Goal: Complete application form: Complete application form

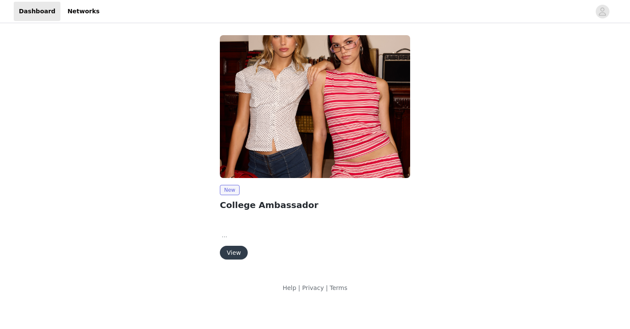
click at [228, 253] on button "View" at bounding box center [234, 253] width 28 height 14
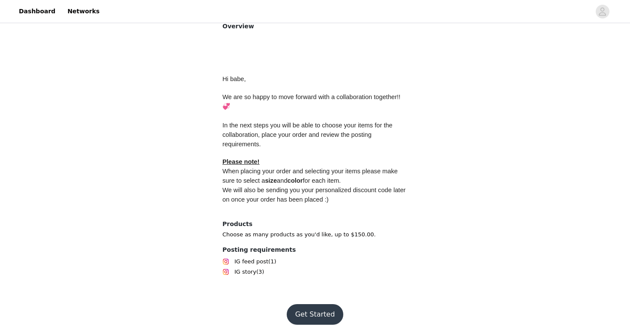
scroll to position [366, 0]
click at [308, 308] on button "Get Started" at bounding box center [315, 315] width 57 height 21
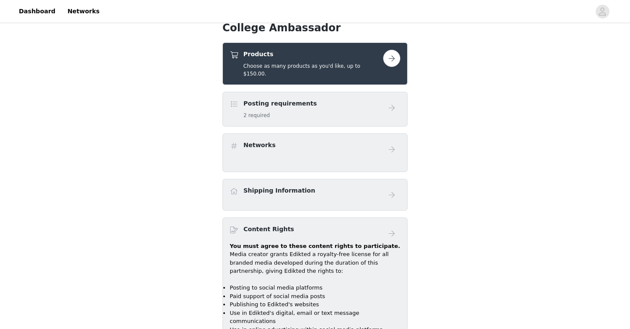
scroll to position [319, 0]
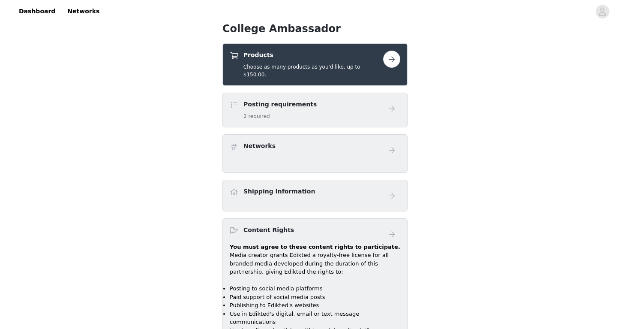
click at [384, 65] on link at bounding box center [391, 59] width 17 height 17
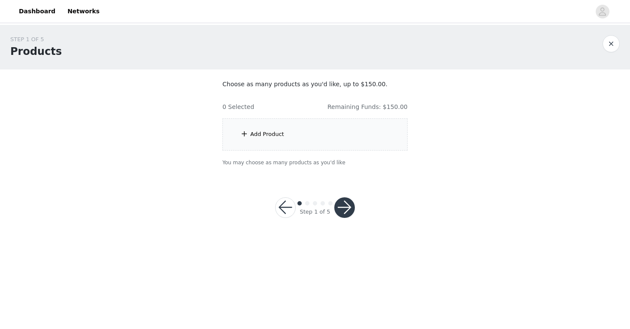
click at [310, 125] on div "Add Product" at bounding box center [315, 134] width 185 height 32
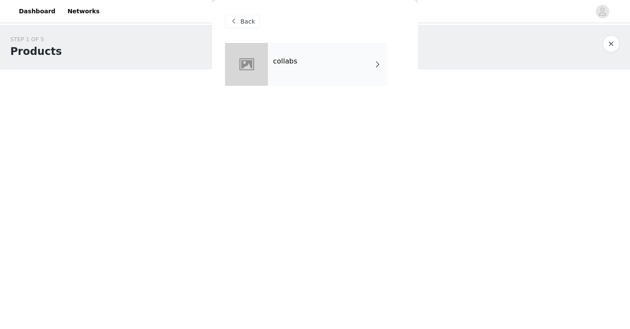
click at [314, 74] on div "collabs" at bounding box center [327, 64] width 119 height 43
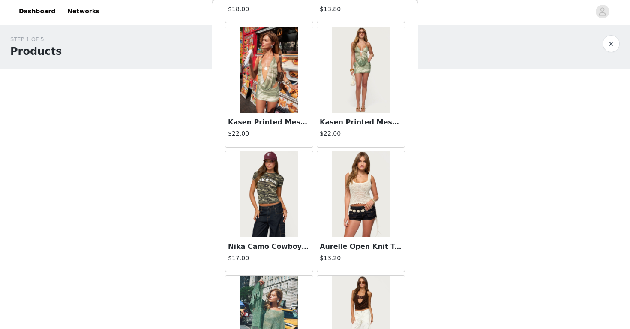
scroll to position [144, 0]
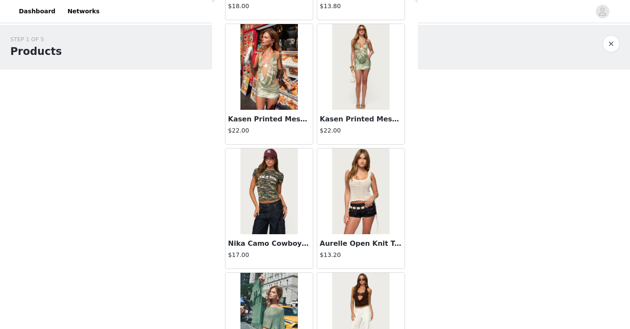
click at [373, 223] on img at bounding box center [360, 191] width 57 height 86
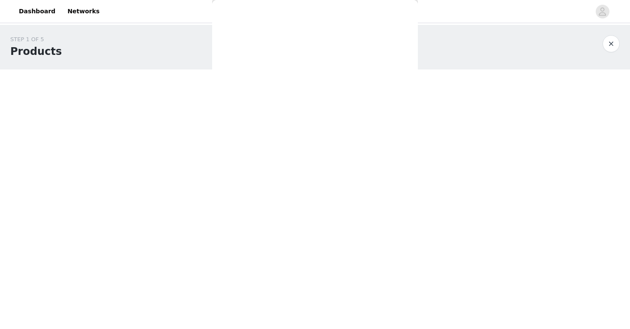
scroll to position [0, 0]
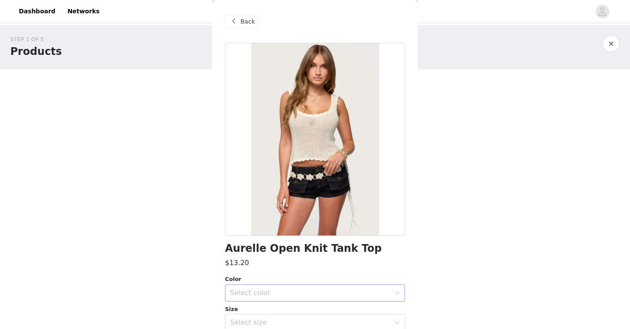
click at [322, 293] on div "Select color" at bounding box center [310, 293] width 160 height 9
click at [321, 305] on li "CREAM" at bounding box center [315, 311] width 180 height 14
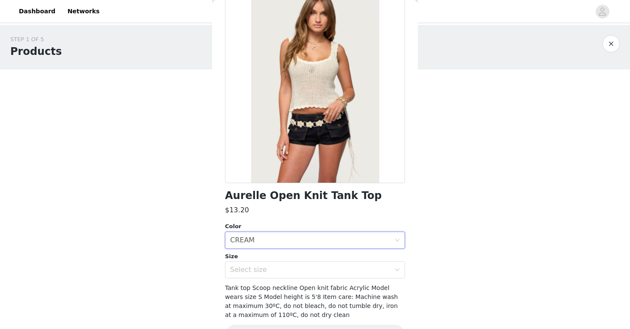
scroll to position [53, 0]
click at [331, 264] on div "Select size" at bounding box center [312, 269] width 164 height 16
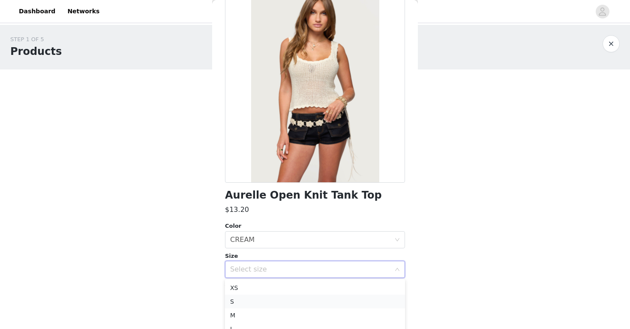
click at [291, 304] on li "S" at bounding box center [315, 302] width 180 height 14
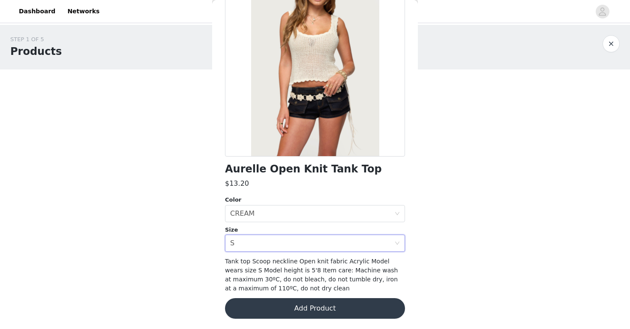
scroll to position [79, 0]
click at [297, 310] on button "Add Product" at bounding box center [315, 308] width 180 height 21
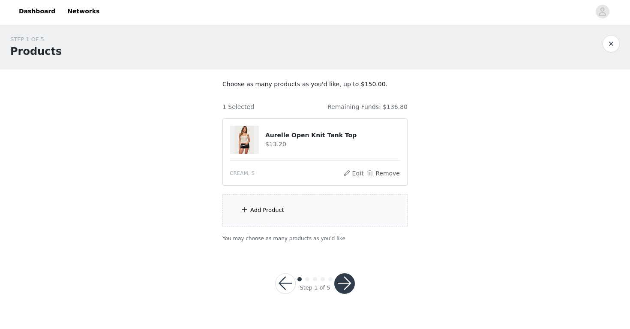
click at [272, 217] on div "Add Product" at bounding box center [315, 210] width 185 height 32
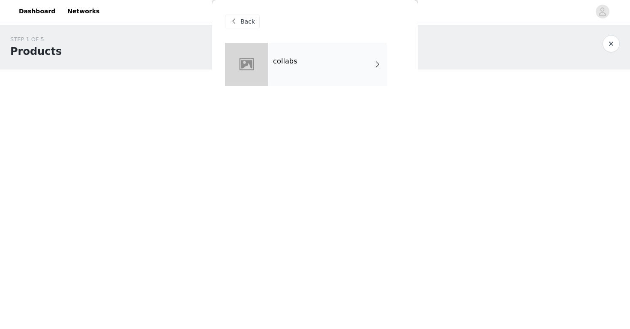
click at [279, 64] on h4 "collabs" at bounding box center [285, 61] width 24 height 8
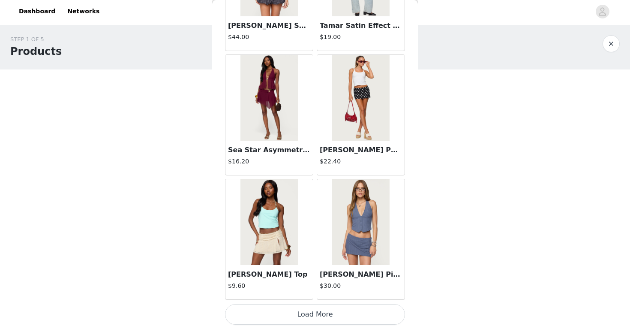
scroll to position [0, 0]
click at [344, 313] on button "Load More" at bounding box center [315, 314] width 180 height 21
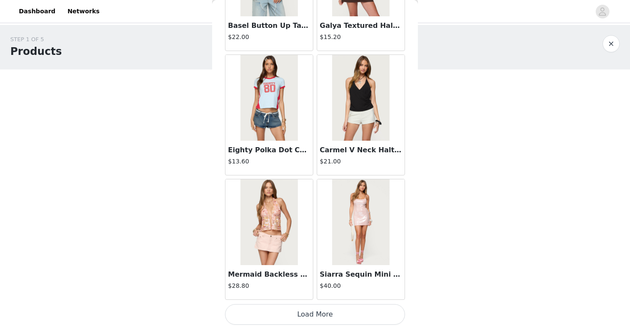
click at [349, 316] on button "Load More" at bounding box center [315, 314] width 180 height 21
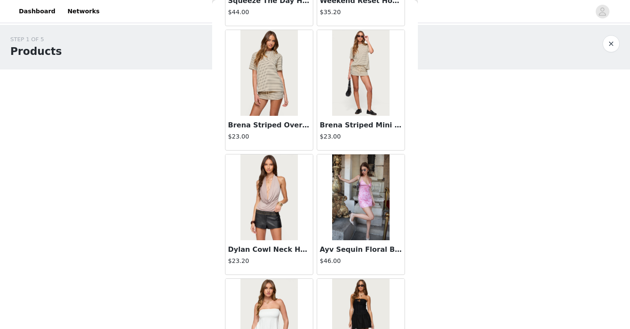
scroll to position [3247, 0]
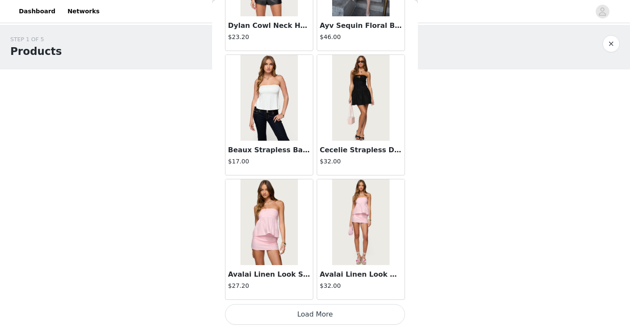
click at [349, 316] on button "Load More" at bounding box center [315, 314] width 180 height 21
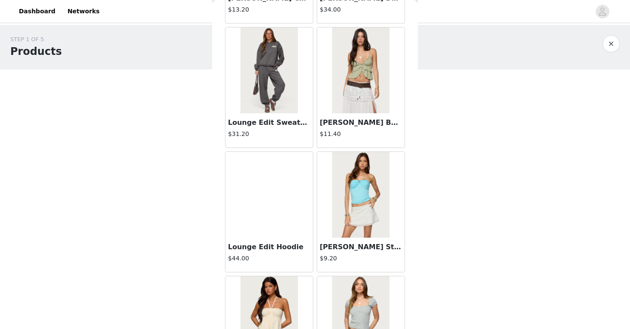
scroll to position [4620, 0]
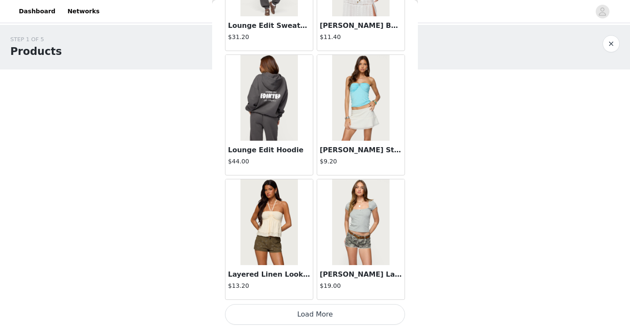
click at [346, 308] on button "Load More" at bounding box center [315, 314] width 180 height 21
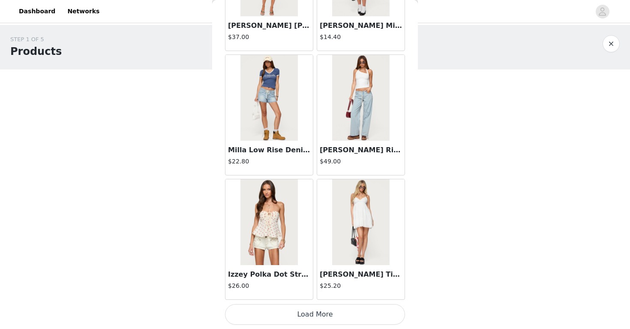
scroll to position [5958, 0]
click at [341, 317] on button "Load More" at bounding box center [315, 314] width 180 height 21
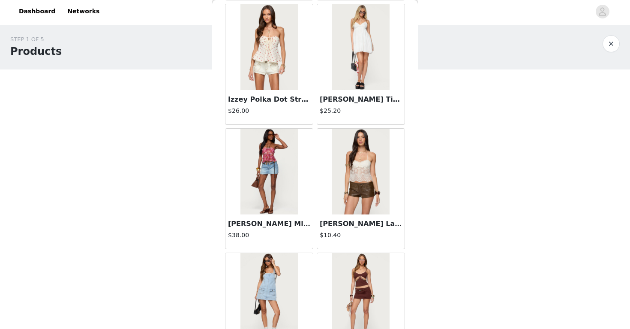
scroll to position [6133, 0]
click at [358, 190] on img at bounding box center [360, 171] width 57 height 86
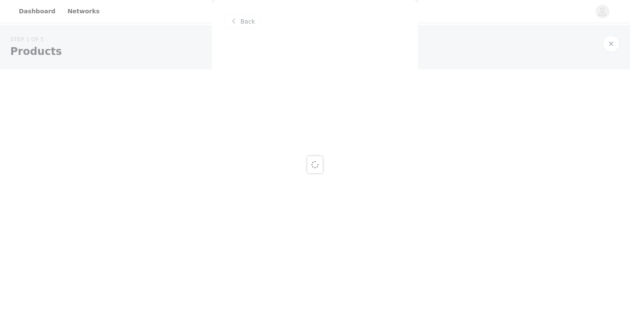
scroll to position [0, 0]
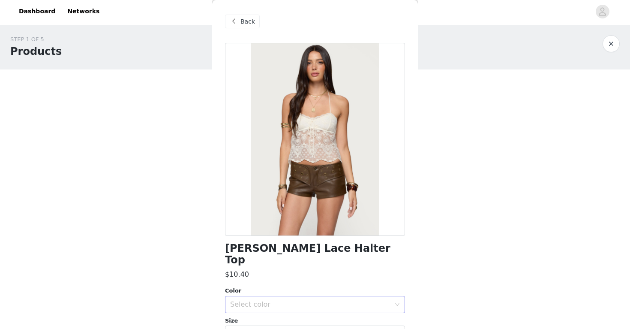
click at [293, 299] on div "Select color" at bounding box center [312, 304] width 164 height 16
click at [292, 306] on li "CREAM" at bounding box center [315, 311] width 180 height 14
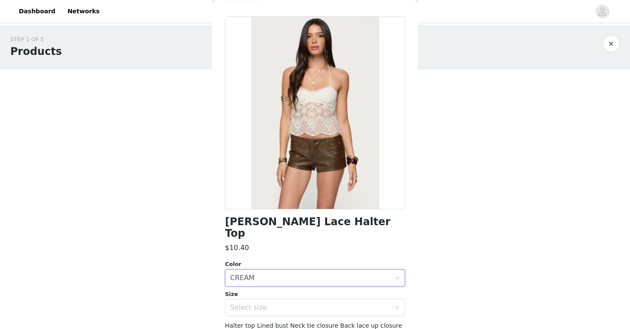
scroll to position [30, 0]
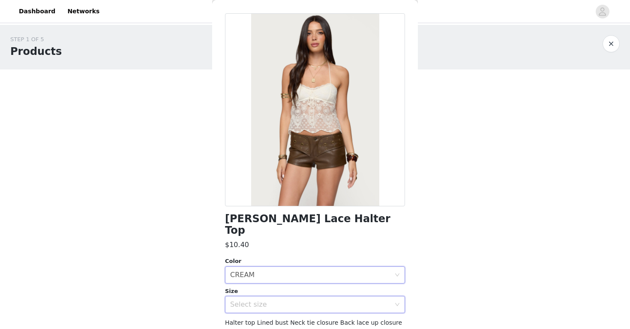
click at [291, 299] on div "Select size" at bounding box center [312, 304] width 164 height 16
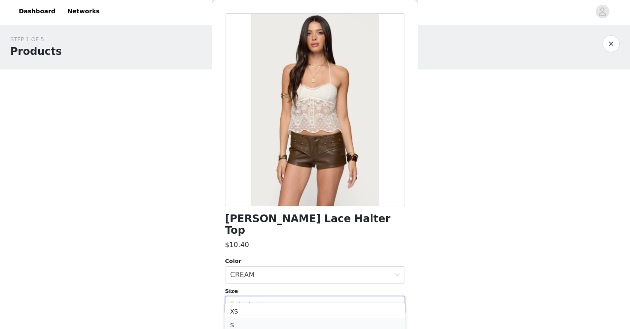
click at [287, 320] on li "S" at bounding box center [315, 325] width 180 height 14
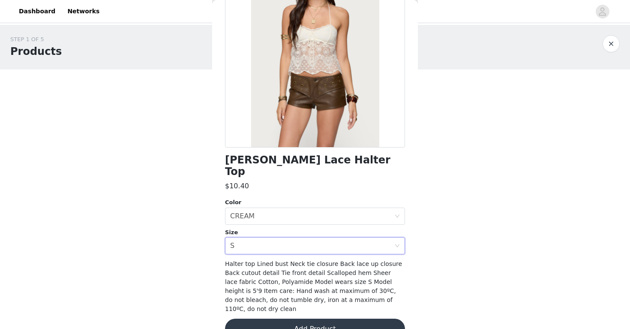
scroll to position [88, 0]
click at [289, 319] on button "Add Product" at bounding box center [315, 329] width 180 height 21
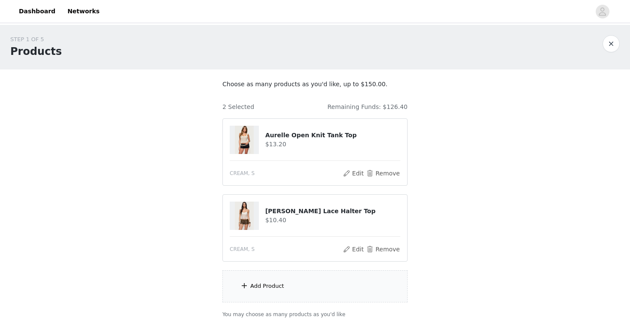
click at [289, 272] on div "Add Product" at bounding box center [315, 286] width 185 height 32
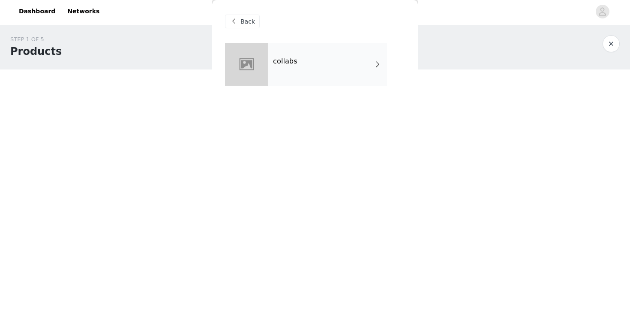
click at [298, 63] on div "collabs" at bounding box center [327, 64] width 119 height 43
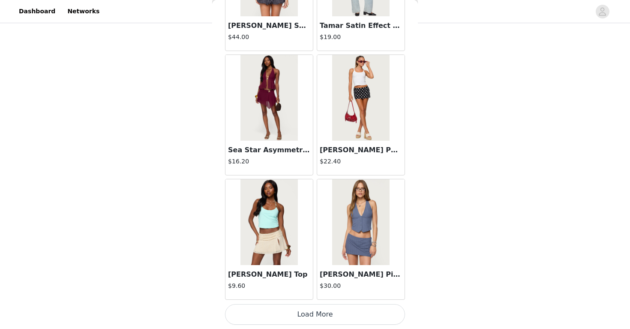
scroll to position [61, 0]
click at [307, 315] on button "Load More" at bounding box center [315, 314] width 180 height 21
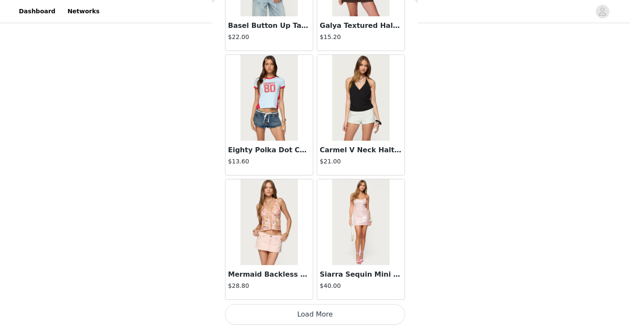
click at [319, 314] on button "Load More" at bounding box center [315, 314] width 180 height 21
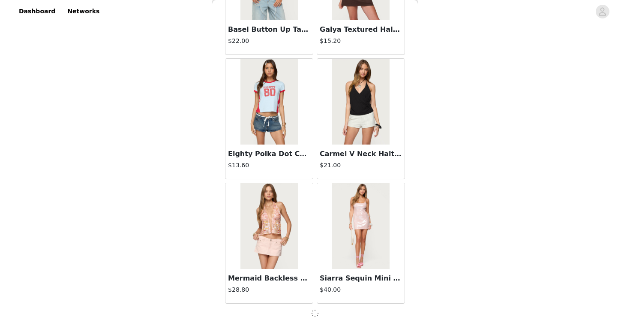
scroll to position [2223, 0]
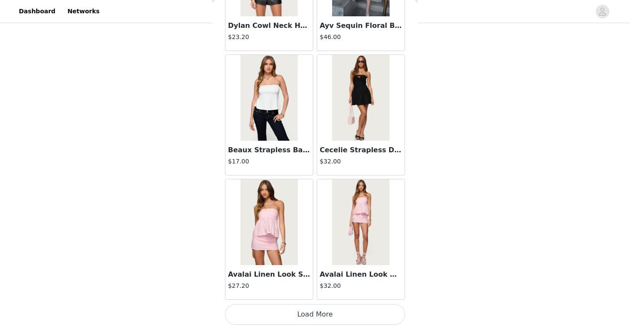
click at [315, 316] on button "Load More" at bounding box center [315, 314] width 180 height 21
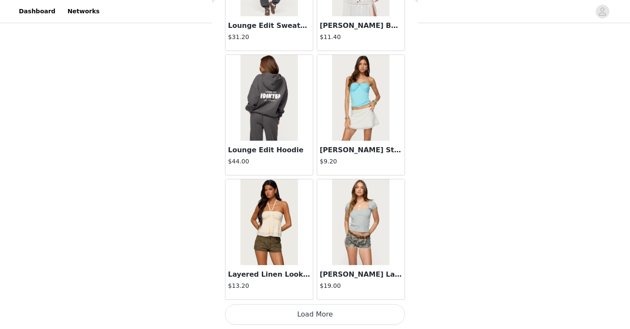
click at [315, 316] on button "Load More" at bounding box center [315, 314] width 180 height 21
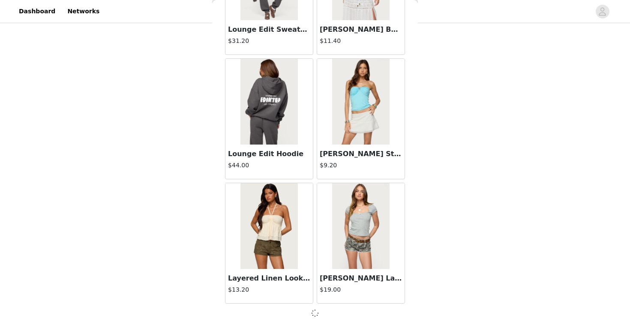
scroll to position [4711, 0]
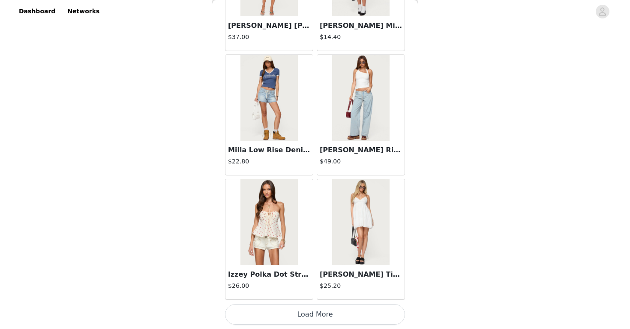
click at [315, 317] on button "Load More" at bounding box center [315, 314] width 180 height 21
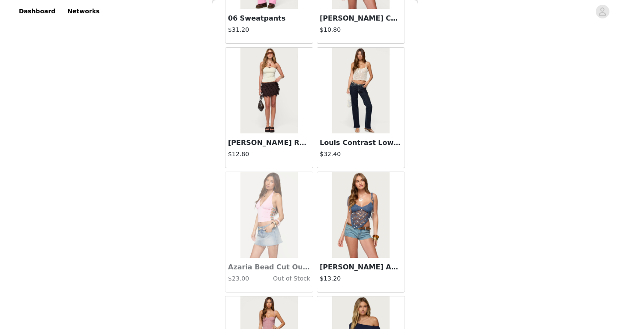
scroll to position [6961, 0]
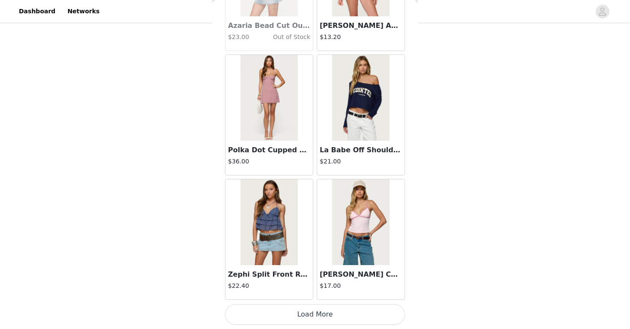
click at [315, 317] on button "Load More" at bounding box center [315, 314] width 180 height 21
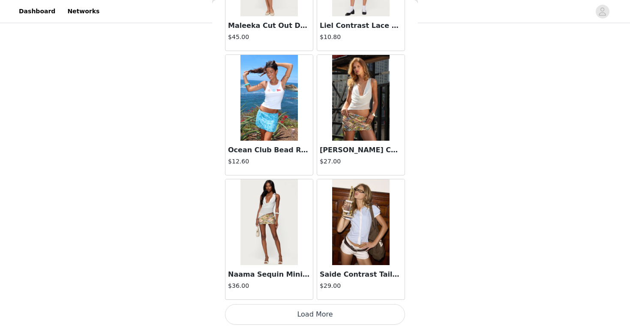
scroll to position [8445, 0]
click at [304, 316] on button "Load More" at bounding box center [315, 314] width 180 height 21
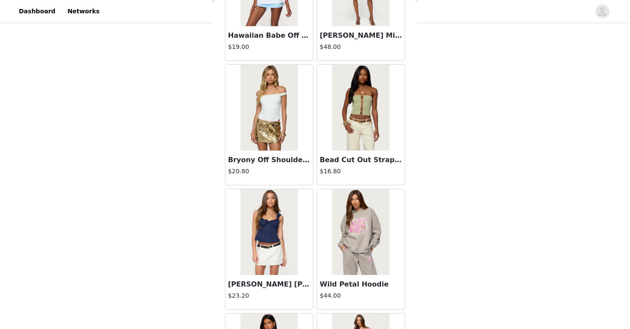
scroll to position [9239, 0]
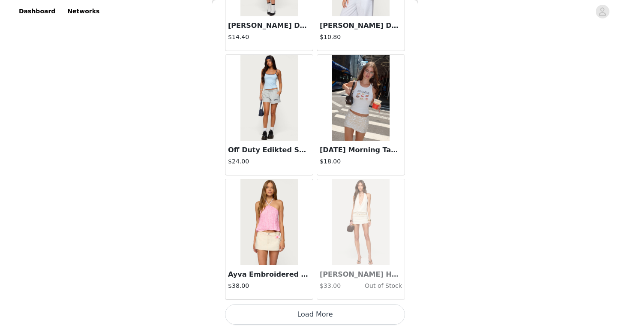
click at [312, 316] on button "Load More" at bounding box center [315, 314] width 180 height 21
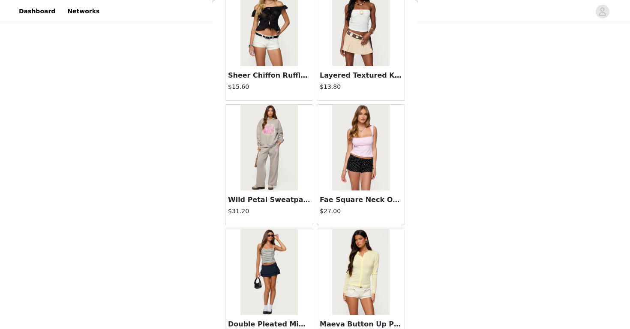
scroll to position [10759, 0]
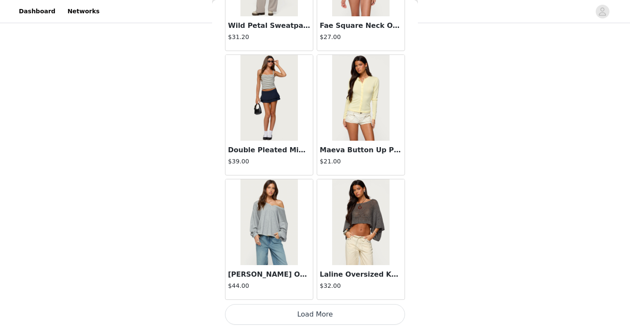
click at [313, 308] on button "Load More" at bounding box center [315, 314] width 180 height 21
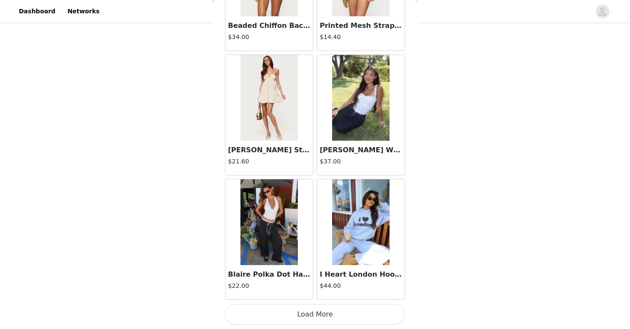
scroll to position [12176, 0]
click at [277, 231] on img at bounding box center [269, 222] width 57 height 86
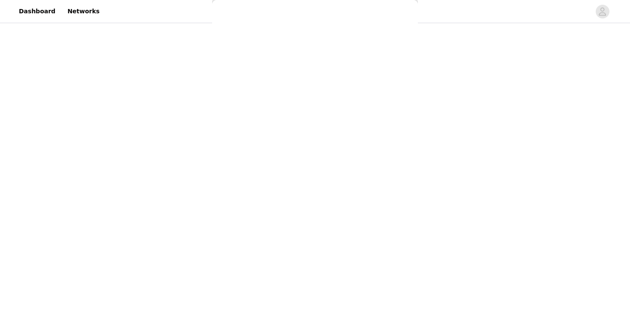
scroll to position [0, 0]
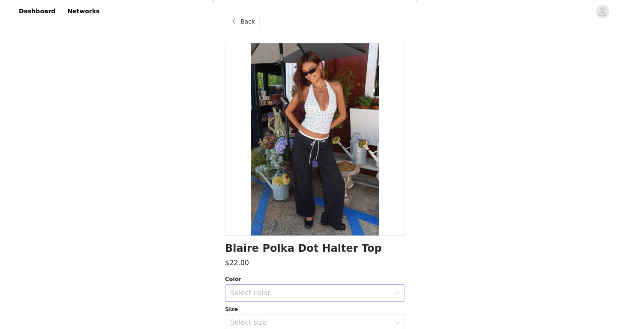
click at [307, 296] on div "Select color" at bounding box center [310, 293] width 160 height 9
click at [299, 306] on li "WHITE AND BLACK" at bounding box center [315, 311] width 180 height 14
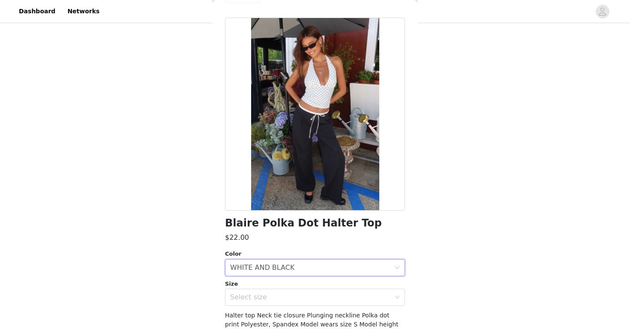
scroll to position [26, 0]
click at [299, 300] on div "Select size" at bounding box center [310, 296] width 160 height 9
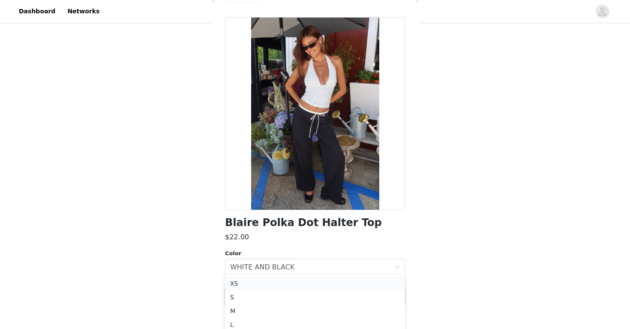
scroll to position [93, 0]
click at [286, 295] on li "S" at bounding box center [315, 296] width 180 height 14
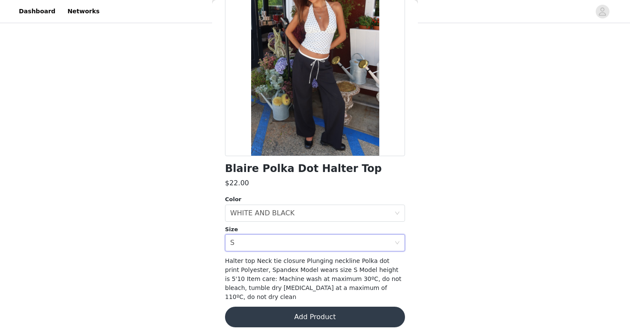
scroll to position [79, 0]
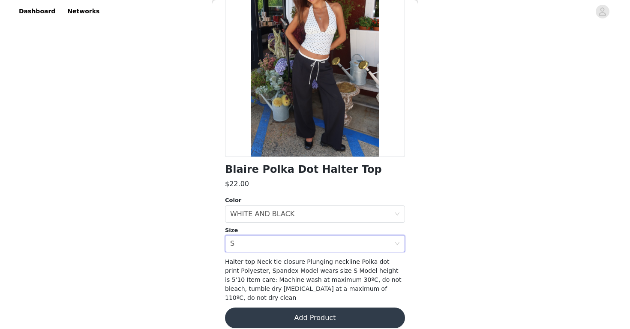
click at [298, 308] on button "Add Product" at bounding box center [315, 317] width 180 height 21
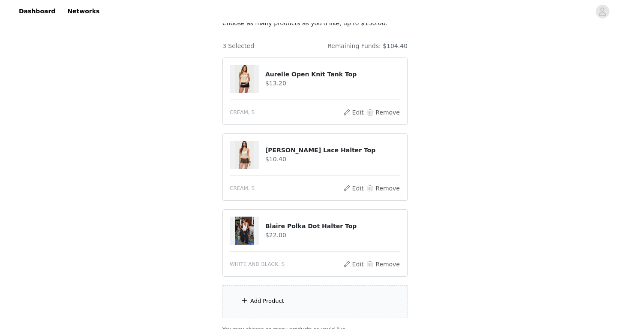
click at [298, 308] on div "Add Product" at bounding box center [315, 301] width 185 height 32
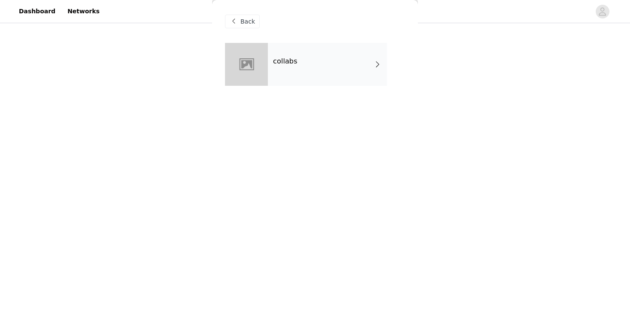
click at [300, 59] on div "collabs" at bounding box center [327, 64] width 119 height 43
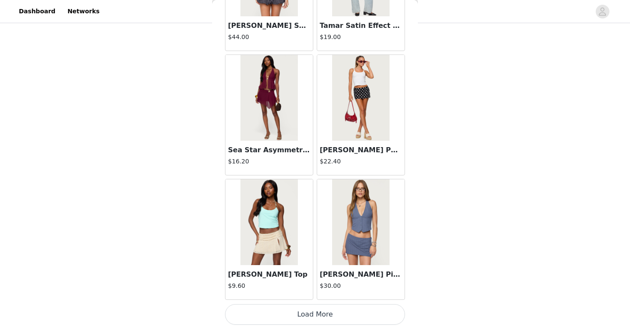
scroll to position [137, 0]
click at [311, 316] on button "Load More" at bounding box center [315, 314] width 180 height 21
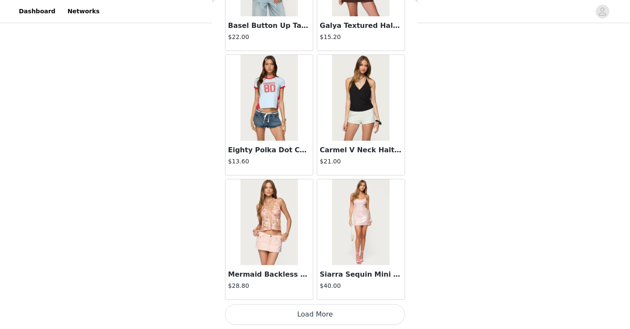
click at [317, 307] on button "Load More" at bounding box center [315, 314] width 180 height 21
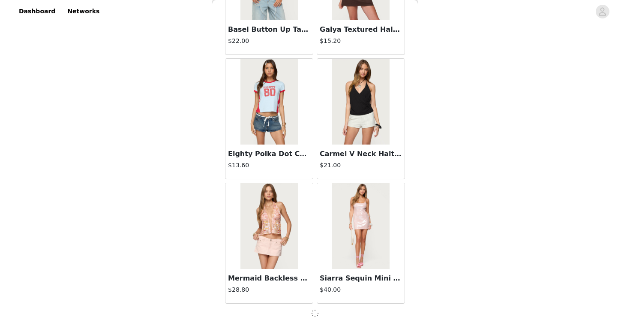
scroll to position [2223, 0]
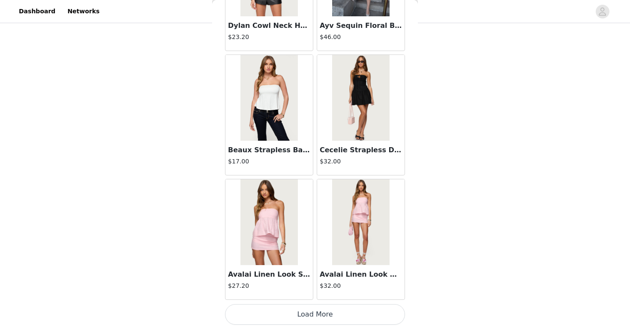
click at [317, 307] on button "Load More" at bounding box center [315, 314] width 180 height 21
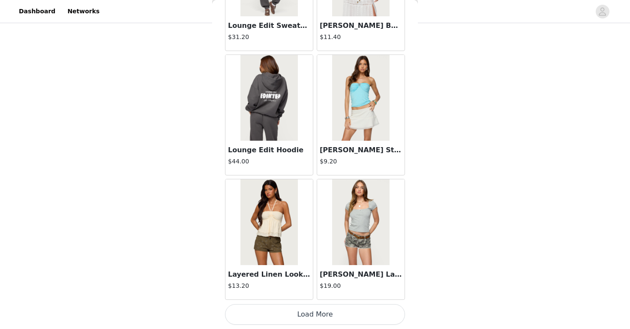
scroll to position [137, 0]
click at [310, 310] on button "Load More" at bounding box center [315, 314] width 180 height 21
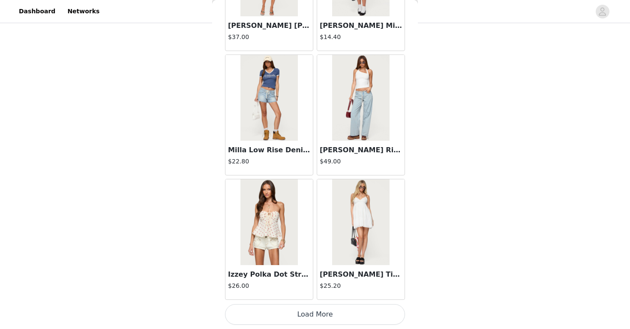
scroll to position [5958, 0]
click at [311, 309] on button "Load More" at bounding box center [315, 314] width 180 height 21
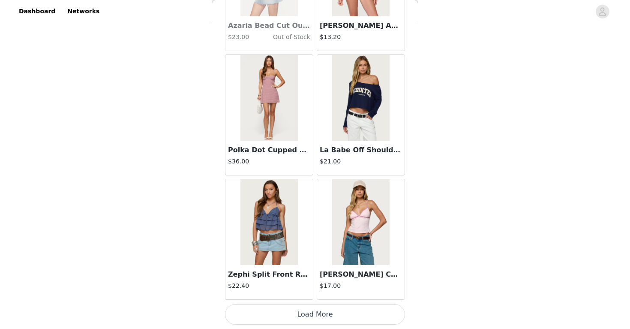
scroll to position [137, 0]
click at [321, 310] on button "Load More" at bounding box center [315, 314] width 180 height 21
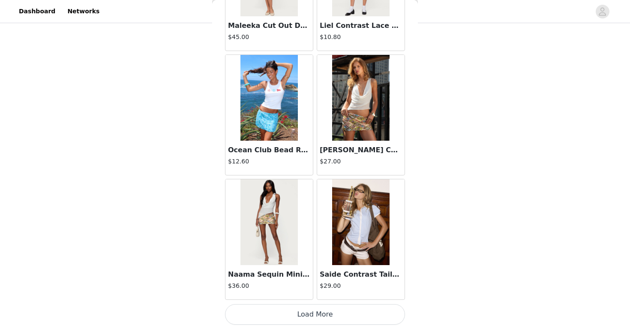
click at [320, 313] on button "Load More" at bounding box center [315, 314] width 180 height 21
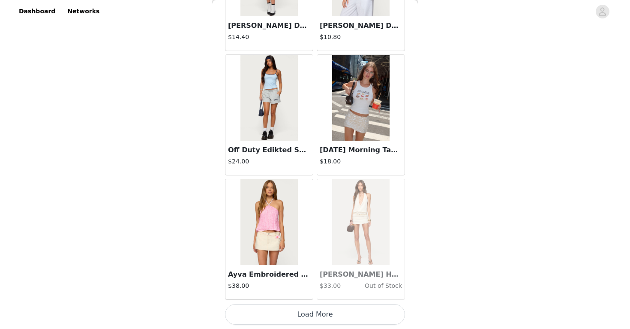
scroll to position [9689, 0]
click at [318, 316] on button "Load More" at bounding box center [315, 314] width 180 height 21
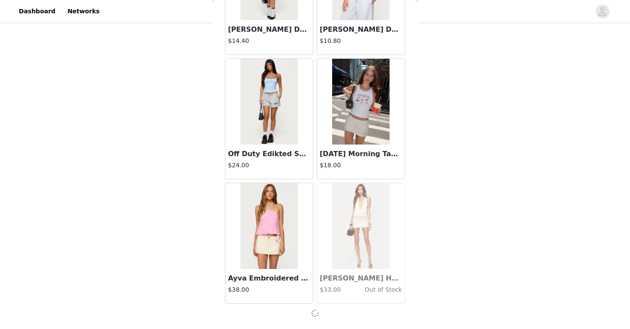
scroll to position [9685, 0]
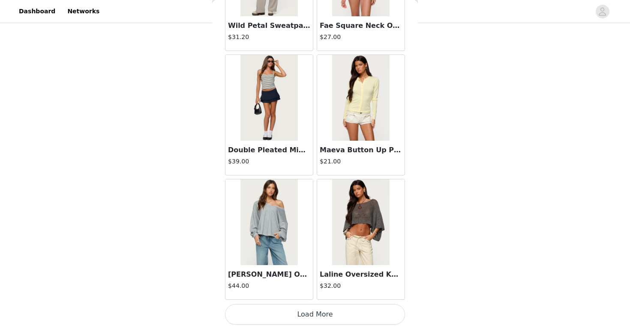
click at [313, 309] on button "Load More" at bounding box center [315, 314] width 180 height 21
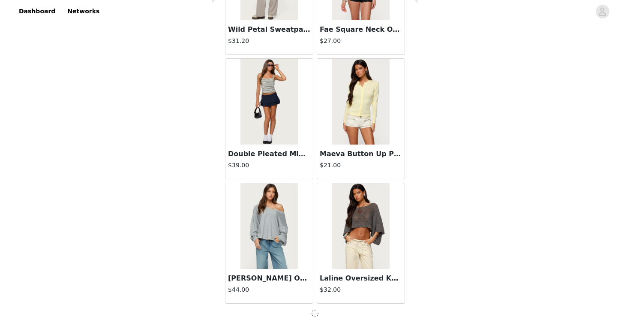
scroll to position [10929, 0]
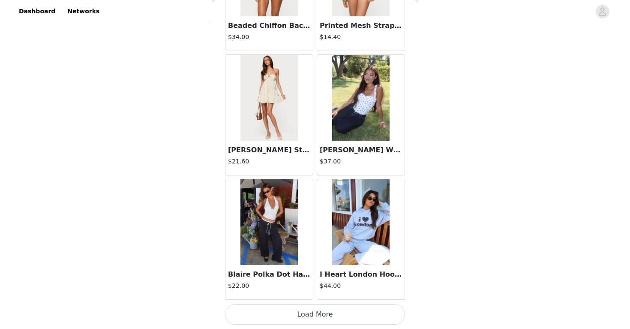
click at [311, 317] on button "Load More" at bounding box center [315, 314] width 180 height 21
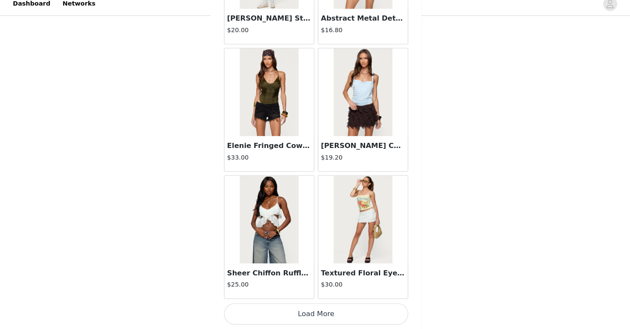
scroll to position [0, 0]
click at [291, 304] on button "Load More" at bounding box center [315, 314] width 180 height 21
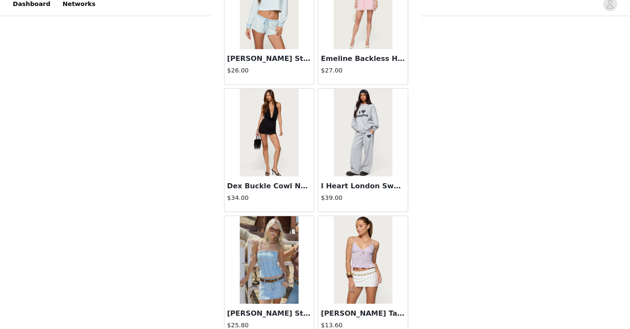
scroll to position [14377, 0]
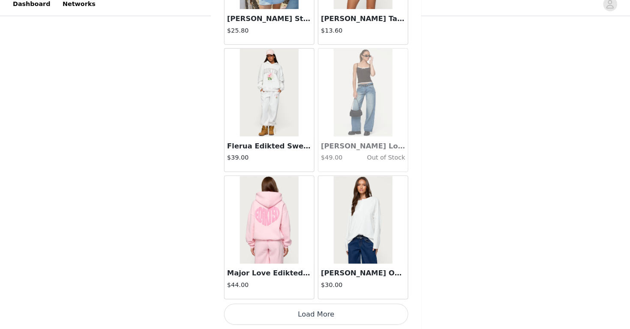
click at [290, 304] on button "Load More" at bounding box center [315, 314] width 180 height 21
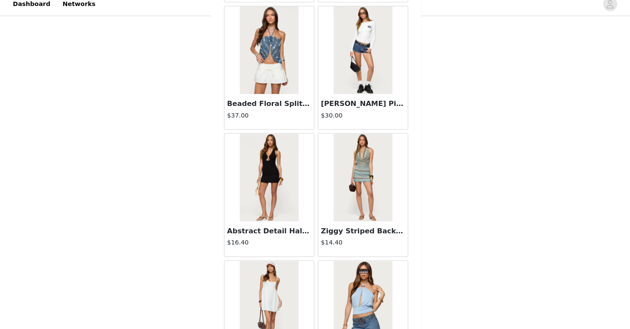
scroll to position [15079, 0]
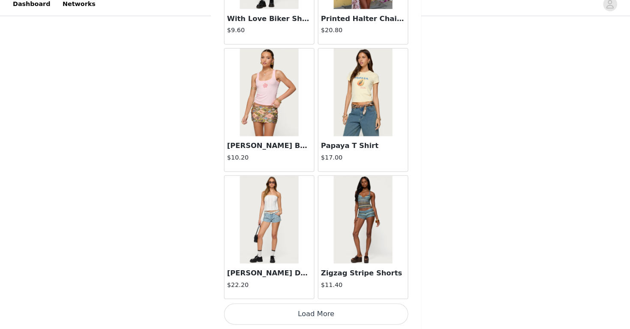
click at [310, 304] on button "Load More" at bounding box center [315, 314] width 180 height 21
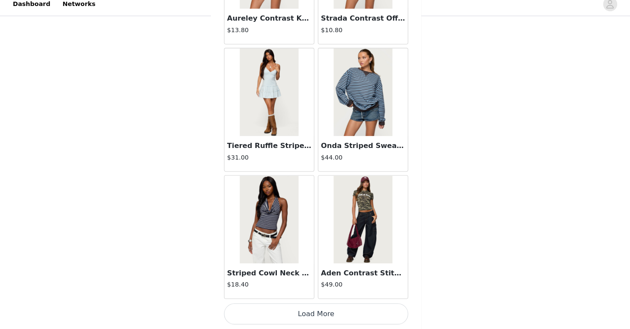
scroll to position [121, 0]
click at [313, 304] on button "Load More" at bounding box center [315, 314] width 180 height 21
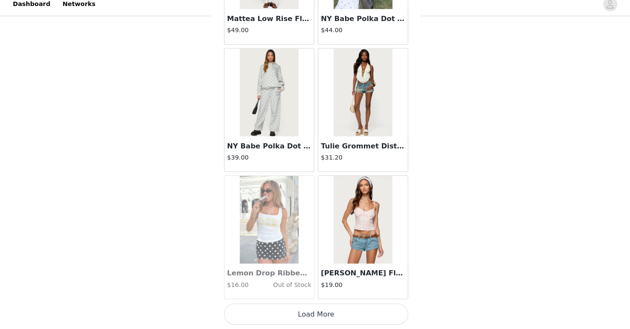
scroll to position [137, 0]
click at [292, 304] on button "Load More" at bounding box center [315, 314] width 180 height 21
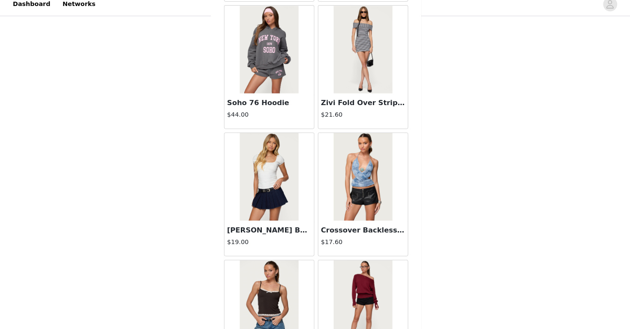
scroll to position [19581, 0]
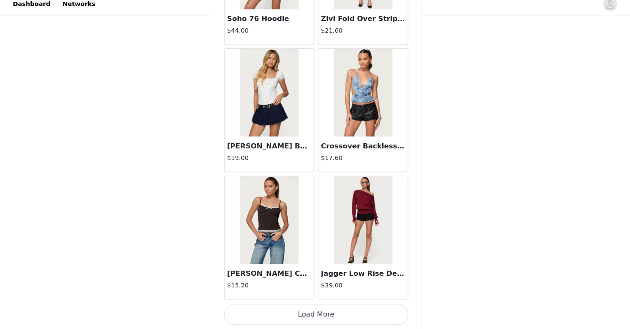
click at [313, 305] on button "Load More" at bounding box center [315, 314] width 180 height 21
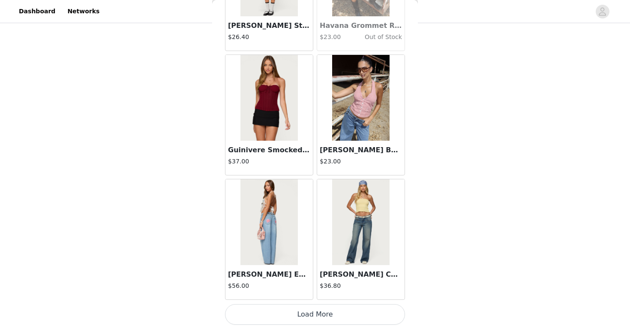
scroll to position [20882, 0]
click at [335, 316] on button "Load More" at bounding box center [315, 314] width 180 height 21
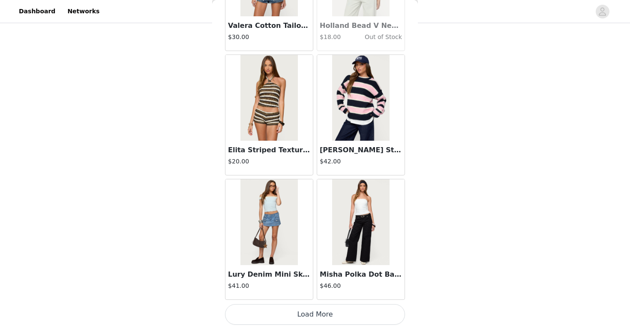
scroll to position [22126, 0]
click at [339, 313] on button "Load More" at bounding box center [315, 314] width 180 height 21
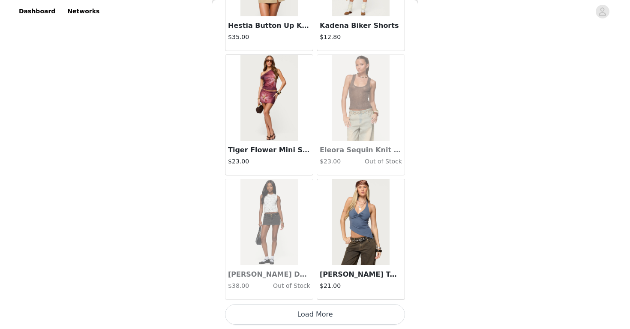
scroll to position [23370, 0]
click at [338, 319] on button "Load More" at bounding box center [315, 314] width 180 height 21
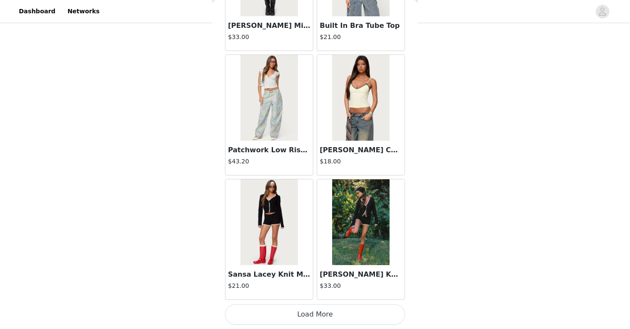
scroll to position [24613, 0]
click at [333, 313] on button "Load More" at bounding box center [315, 314] width 180 height 21
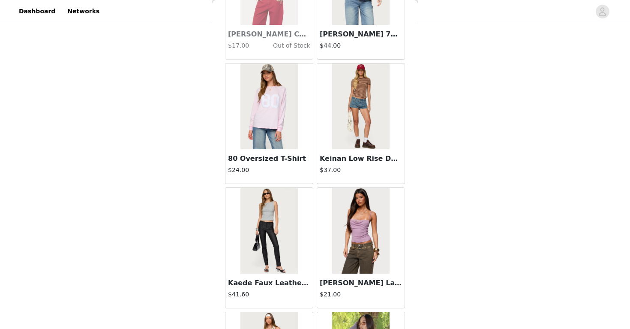
scroll to position [25601, 0]
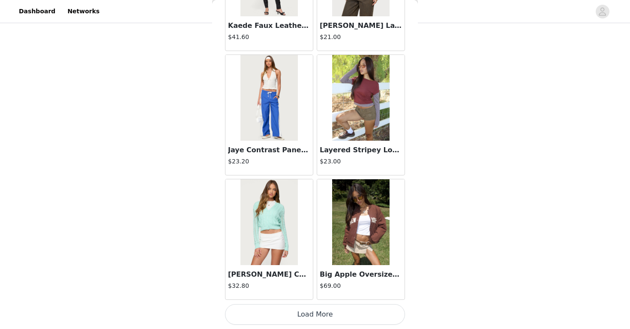
click at [318, 314] on button "Load More" at bounding box center [315, 314] width 180 height 21
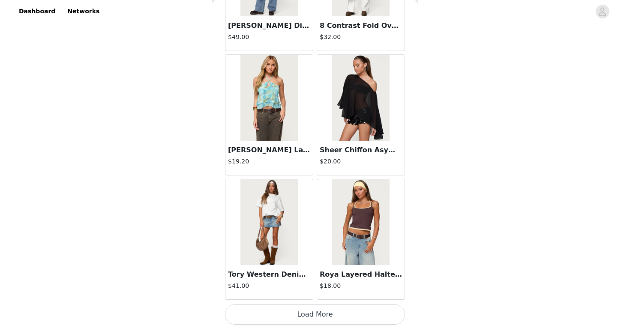
scroll to position [27101, 0]
click at [279, 240] on img at bounding box center [269, 222] width 57 height 86
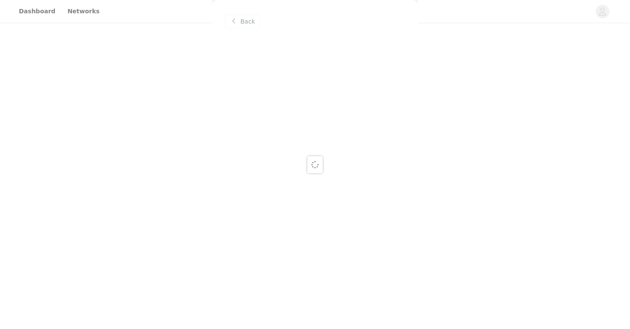
scroll to position [0, 0]
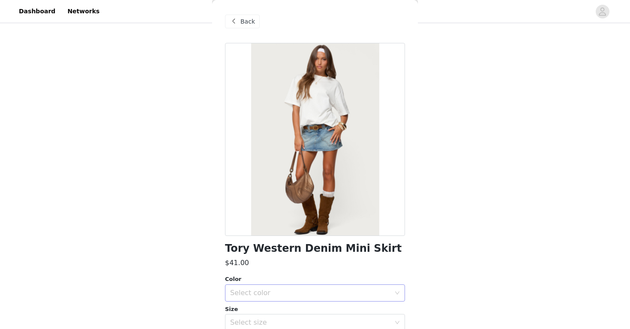
click at [269, 296] on div "Select color" at bounding box center [310, 293] width 160 height 9
click at [266, 311] on li "BLUE" at bounding box center [315, 311] width 180 height 14
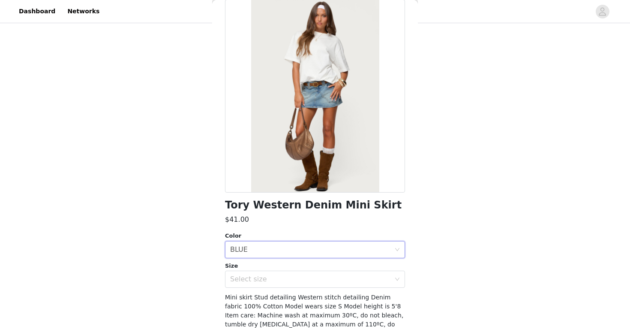
scroll to position [54, 0]
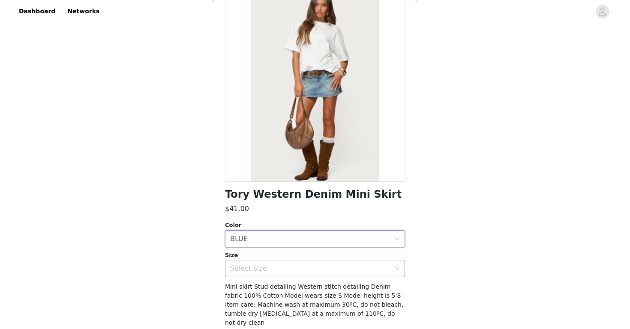
click at [277, 266] on div "Select size" at bounding box center [310, 268] width 160 height 9
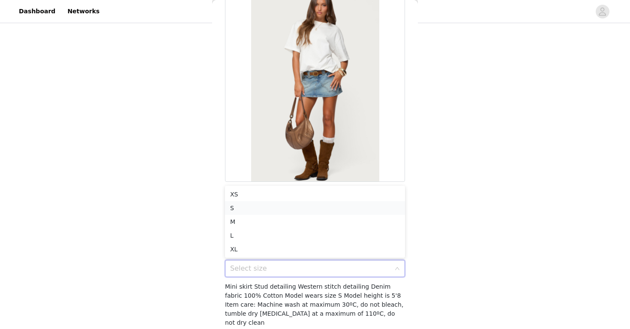
click at [270, 206] on li "S" at bounding box center [315, 208] width 180 height 14
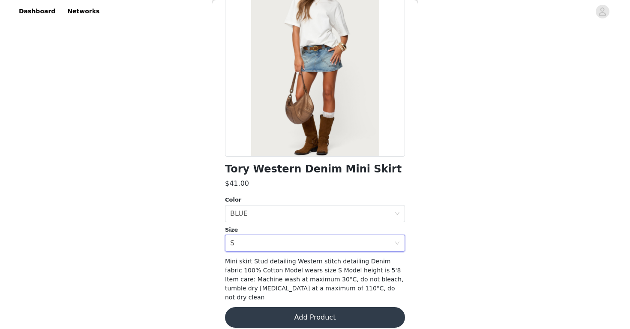
scroll to position [79, 0]
click at [264, 308] on button "Add Product" at bounding box center [315, 317] width 180 height 21
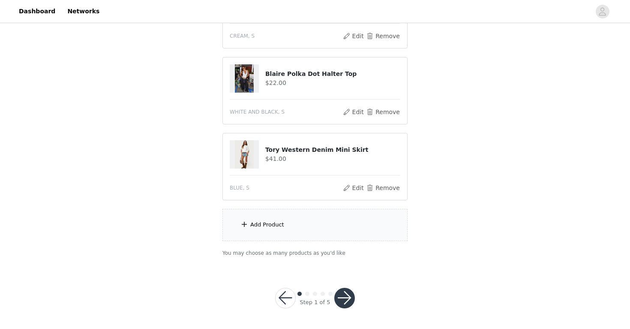
scroll to position [213, 0]
click at [281, 230] on div "Add Product" at bounding box center [315, 225] width 185 height 32
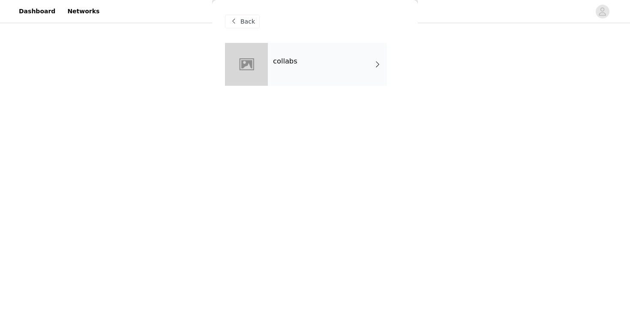
click at [299, 66] on div "collabs" at bounding box center [327, 64] width 119 height 43
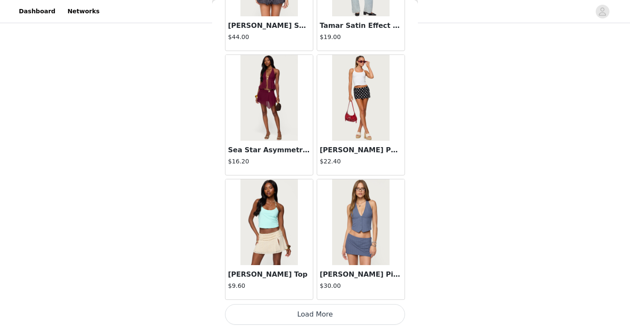
click at [300, 312] on button "Load More" at bounding box center [315, 314] width 180 height 21
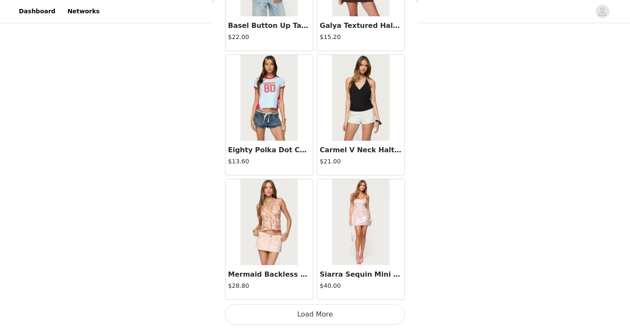
click at [319, 313] on button "Load More" at bounding box center [315, 314] width 180 height 21
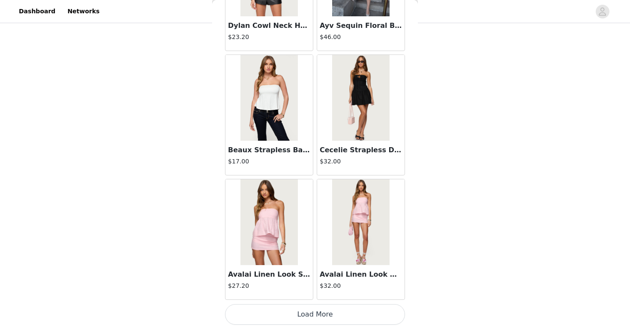
click at [325, 315] on button "Load More" at bounding box center [315, 314] width 180 height 21
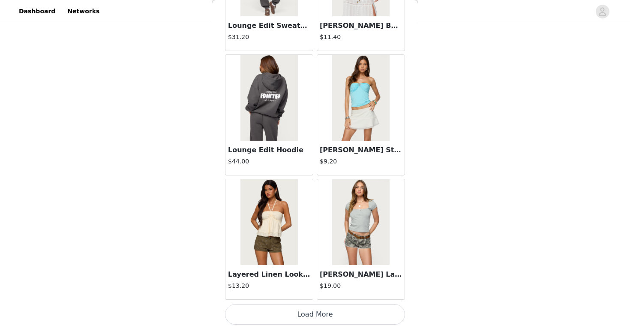
click at [315, 315] on button "Load More" at bounding box center [315, 314] width 180 height 21
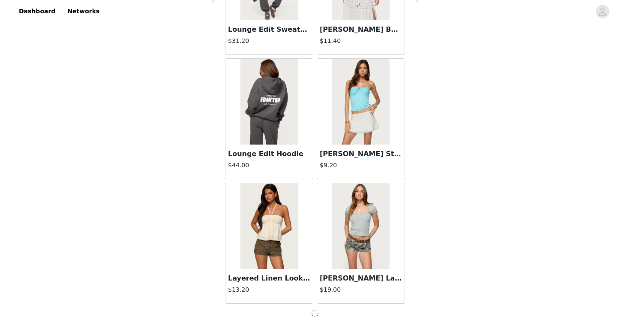
scroll to position [4711, 0]
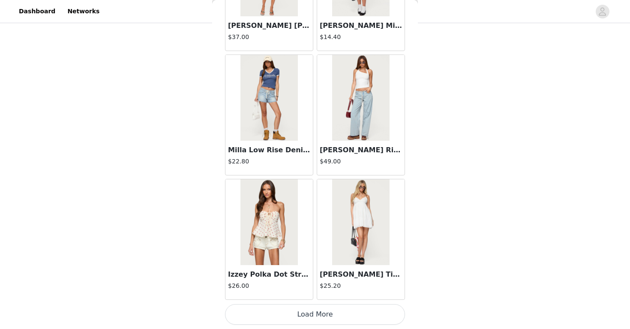
click at [316, 307] on button "Load More" at bounding box center [315, 314] width 180 height 21
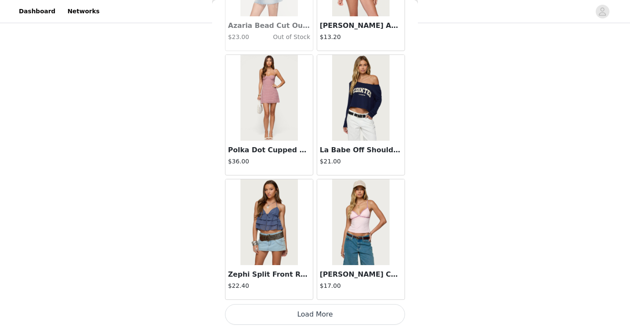
click at [317, 308] on button "Load More" at bounding box center [315, 314] width 180 height 21
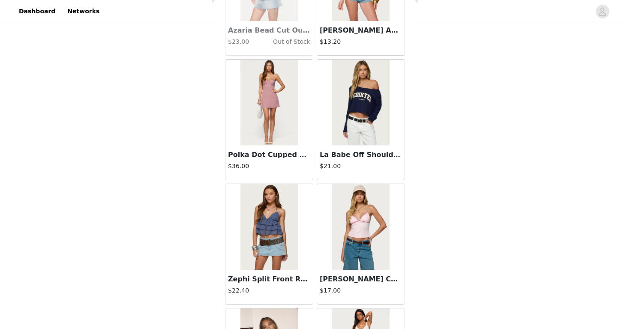
scroll to position [213, 0]
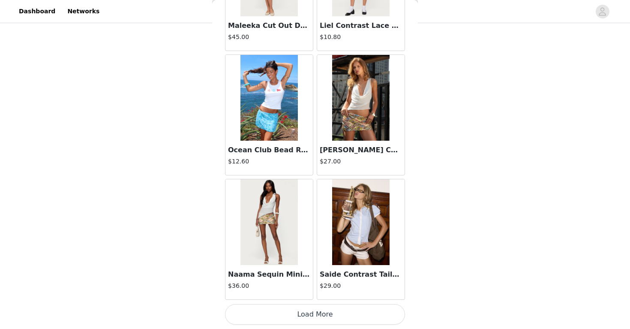
click at [317, 312] on button "Load More" at bounding box center [315, 314] width 180 height 21
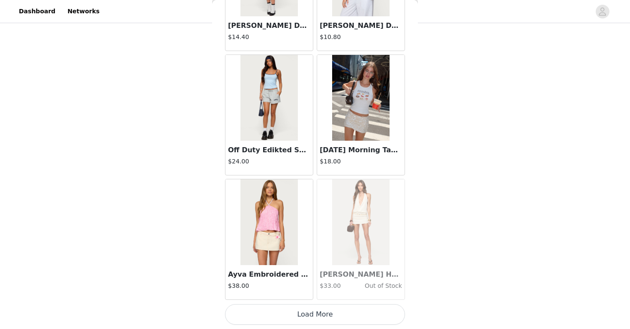
scroll to position [9689, 0]
click at [313, 310] on button "Load More" at bounding box center [315, 314] width 180 height 21
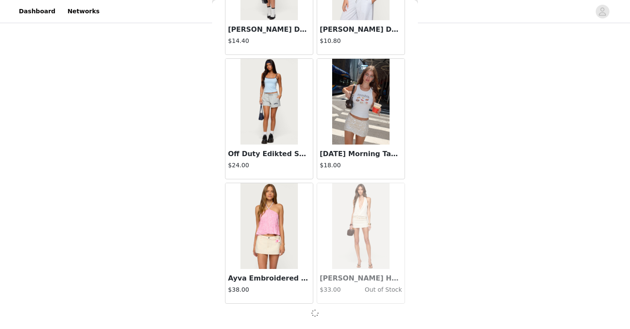
scroll to position [9685, 0]
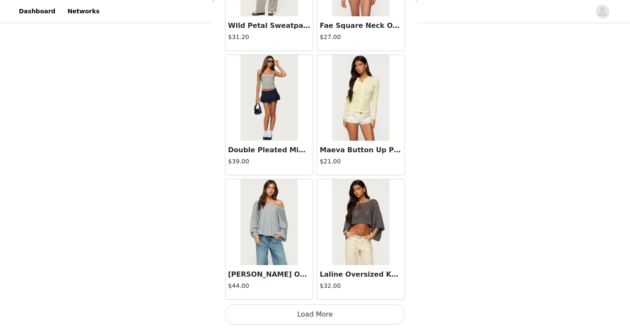
click at [326, 310] on button "Load More" at bounding box center [315, 314] width 180 height 21
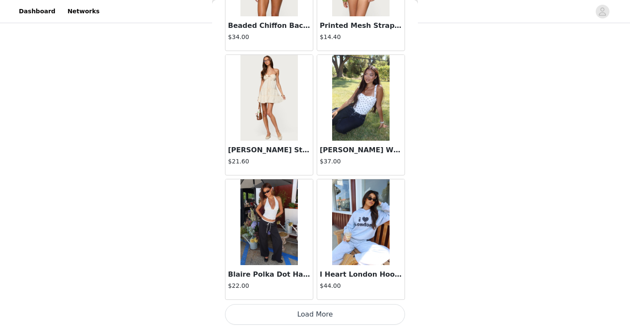
click at [315, 315] on button "Load More" at bounding box center [315, 314] width 180 height 21
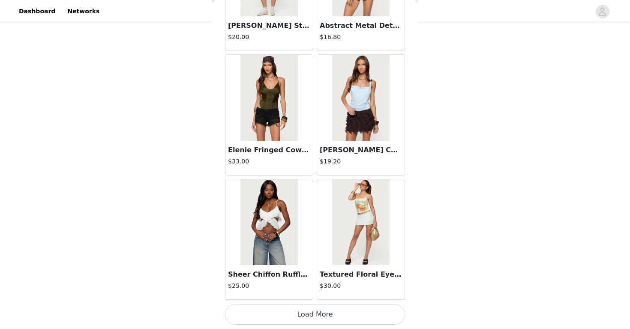
scroll to position [213, 0]
click at [309, 316] on button "Load More" at bounding box center [315, 314] width 180 height 21
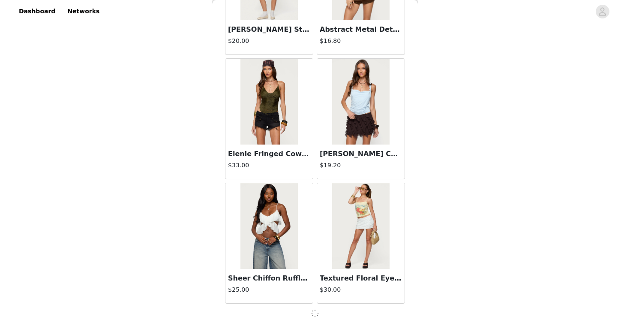
scroll to position [13416, 0]
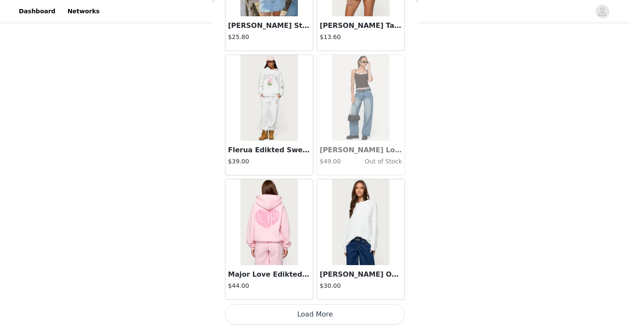
click at [310, 310] on button "Load More" at bounding box center [315, 314] width 180 height 21
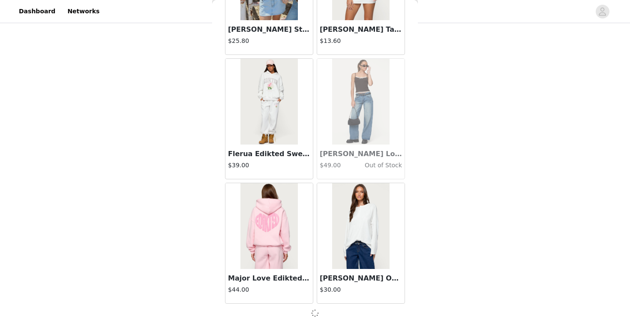
scroll to position [14660, 0]
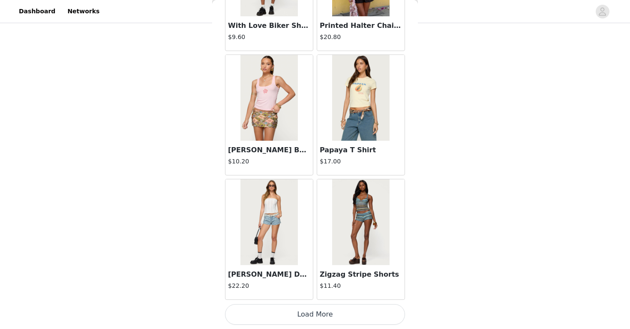
click at [313, 310] on button "Load More" at bounding box center [315, 314] width 180 height 21
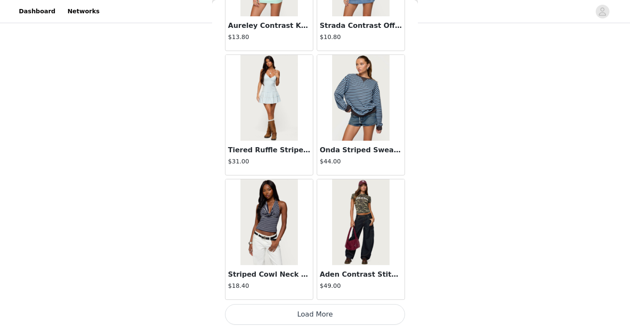
click at [307, 312] on button "Load More" at bounding box center [315, 314] width 180 height 21
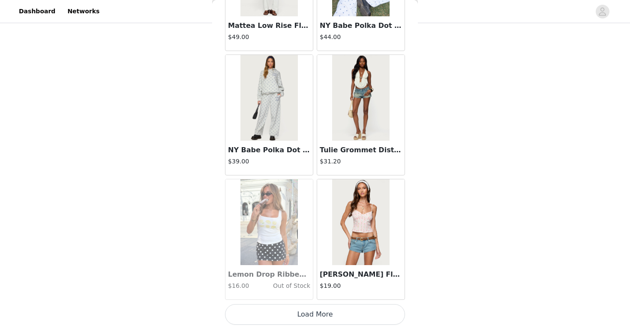
scroll to position [18395, 0]
click at [303, 316] on button "Load More" at bounding box center [315, 314] width 180 height 21
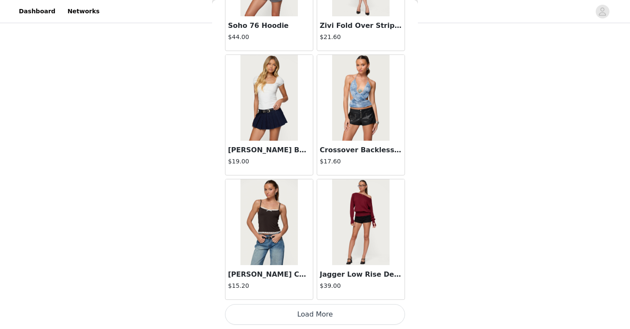
scroll to position [213, 0]
click at [327, 314] on button "Load More" at bounding box center [315, 314] width 180 height 21
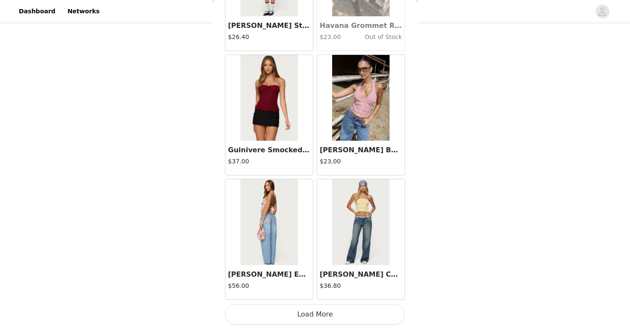
click at [329, 312] on button "Load More" at bounding box center [315, 314] width 180 height 21
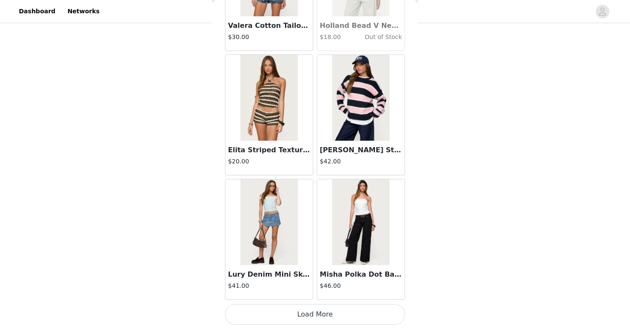
click at [329, 310] on button "Load More" at bounding box center [315, 314] width 180 height 21
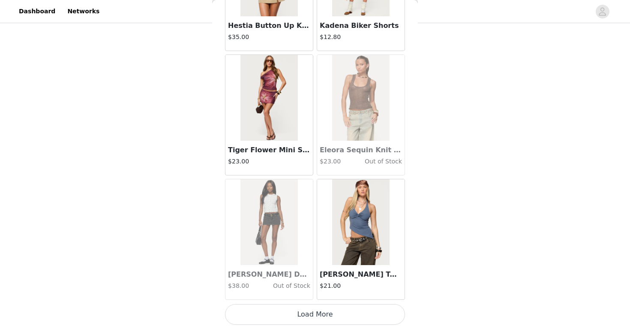
click at [322, 316] on button "Load More" at bounding box center [315, 314] width 180 height 21
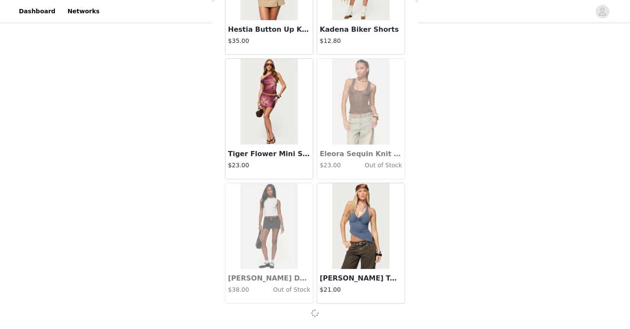
scroll to position [23366, 0]
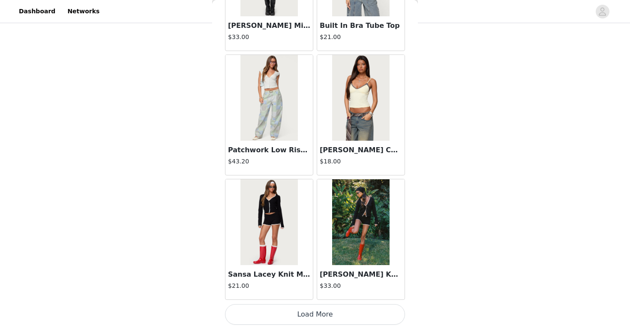
click at [310, 318] on button "Load More" at bounding box center [315, 314] width 180 height 21
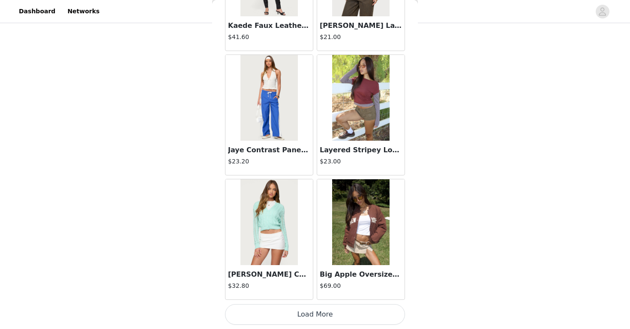
click at [311, 316] on button "Load More" at bounding box center [315, 314] width 180 height 21
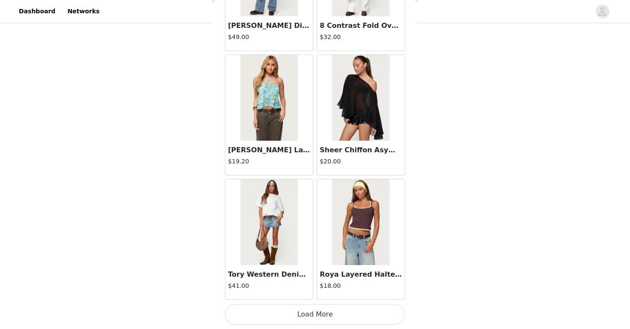
click at [315, 316] on button "Load More" at bounding box center [315, 314] width 180 height 21
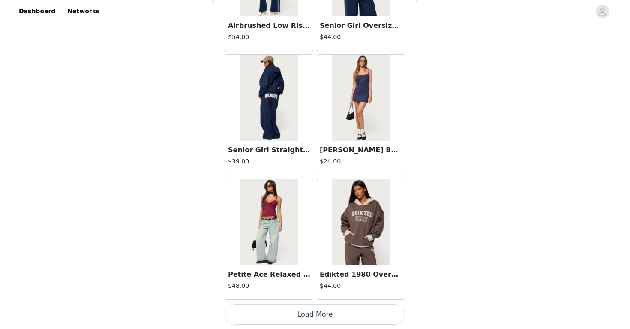
scroll to position [213, 0]
click at [315, 317] on button "Load More" at bounding box center [315, 314] width 180 height 21
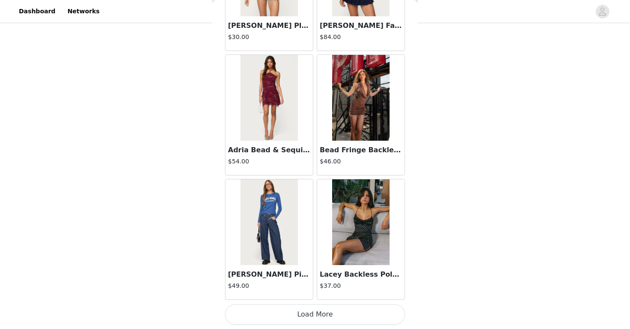
click at [313, 311] on button "Load More" at bounding box center [315, 314] width 180 height 21
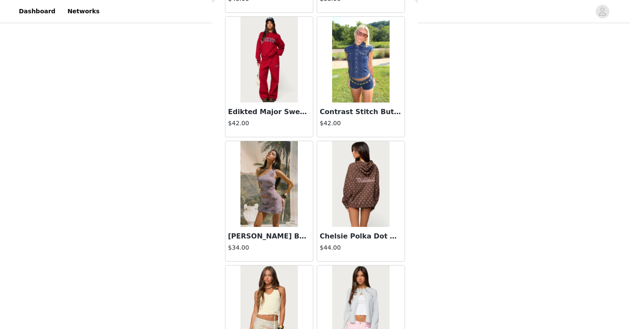
scroll to position [30124, 0]
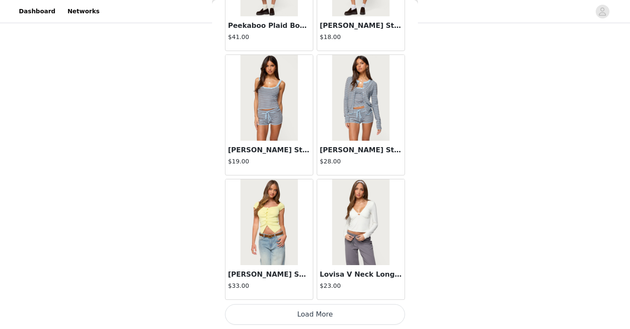
click at [315, 312] on button "Load More" at bounding box center [315, 314] width 180 height 21
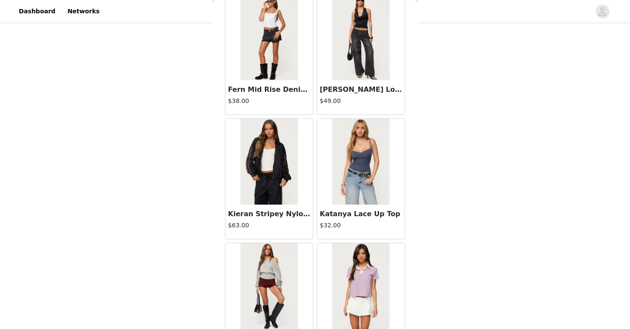
scroll to position [31636, 0]
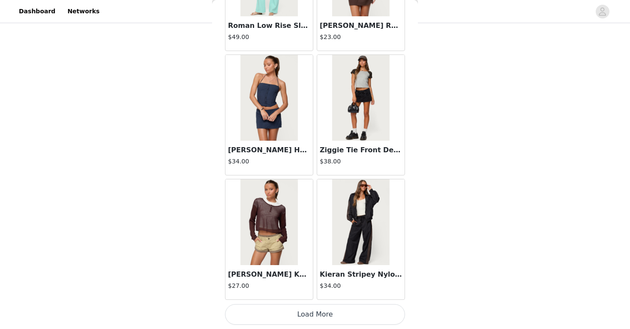
click at [314, 309] on button "Load More" at bounding box center [315, 314] width 180 height 21
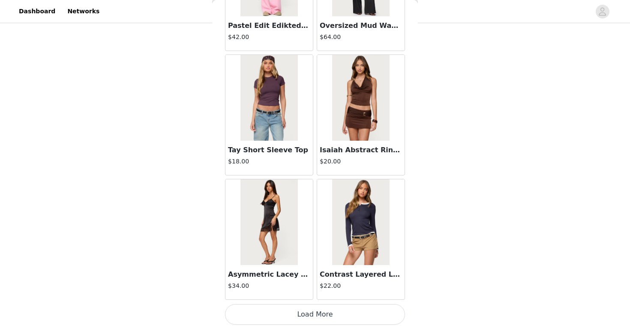
scroll to position [213, 0]
click at [309, 321] on button "Load More" at bounding box center [315, 314] width 180 height 21
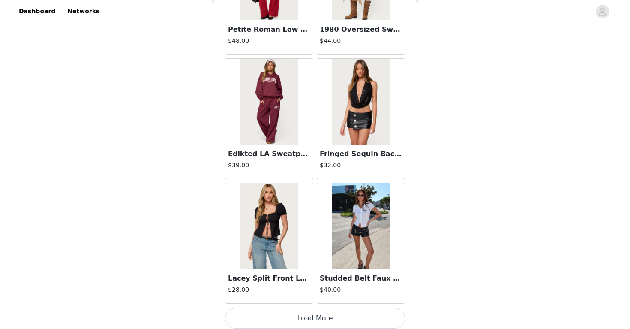
scroll to position [34560, 0]
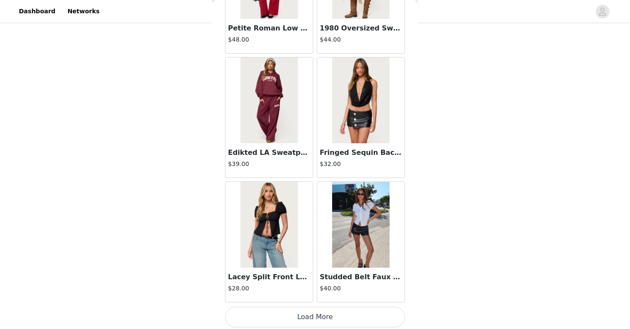
click at [313, 313] on button "Load More" at bounding box center [315, 317] width 180 height 21
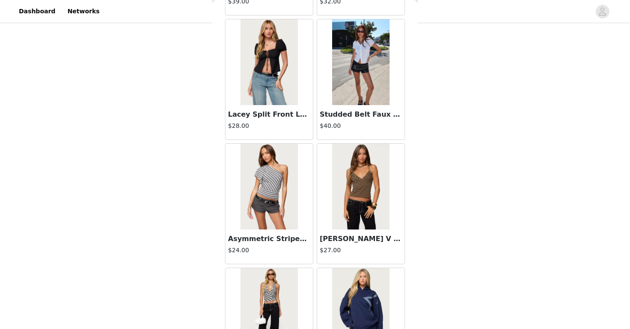
scroll to position [34723, 0]
click at [347, 51] on img at bounding box center [360, 62] width 57 height 86
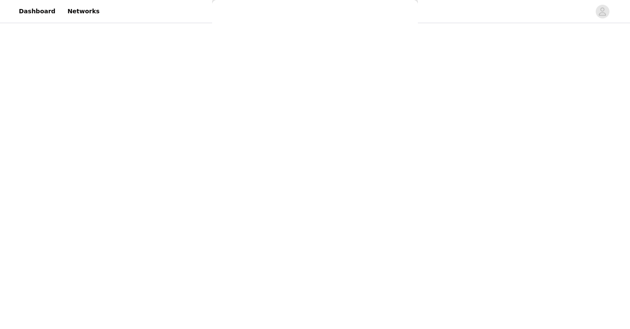
scroll to position [0, 0]
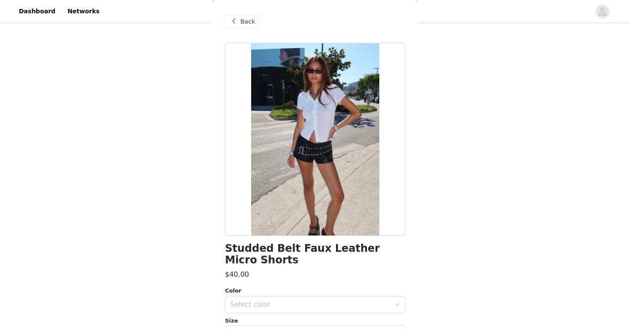
click at [248, 17] on span "Back" at bounding box center [248, 21] width 15 height 9
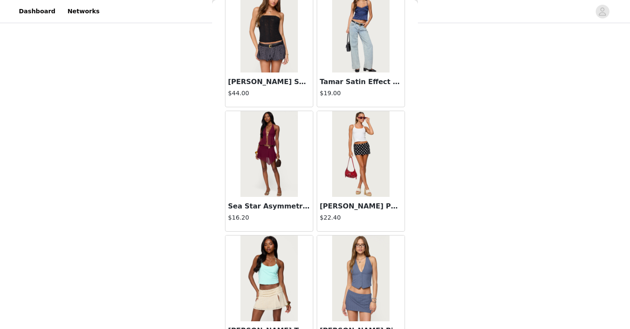
scroll to position [960, 0]
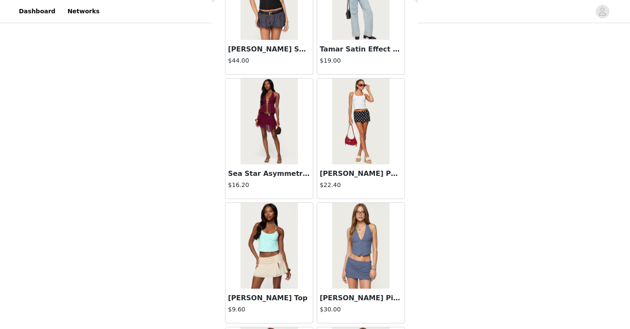
click at [377, 125] on img at bounding box center [360, 121] width 57 height 86
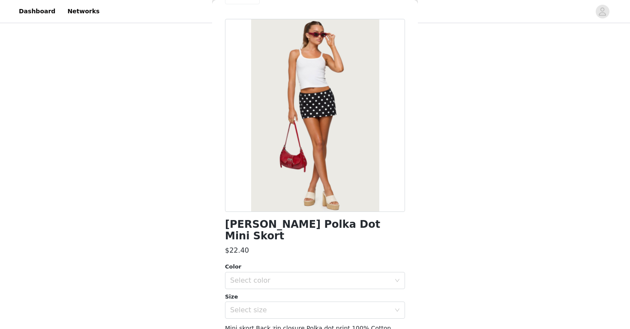
scroll to position [24, 0]
click at [284, 276] on div "Select color" at bounding box center [310, 280] width 160 height 9
click at [275, 287] on li "BLACK AND WHITE" at bounding box center [315, 287] width 180 height 14
click at [275, 306] on div "Select size" at bounding box center [310, 310] width 160 height 9
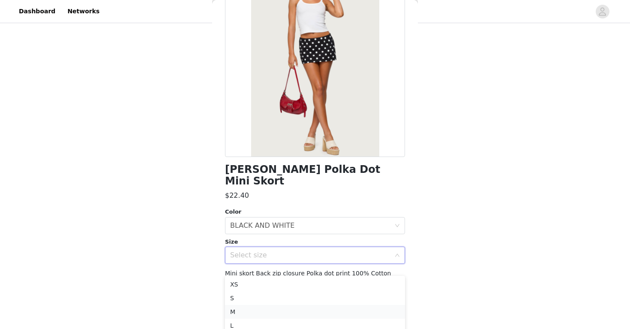
scroll to position [258, 0]
click at [268, 280] on li "S" at bounding box center [315, 281] width 180 height 14
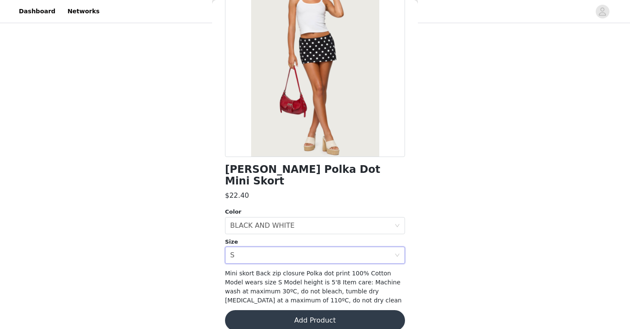
scroll to position [213, 0]
click at [289, 310] on button "Add Product" at bounding box center [315, 320] width 180 height 21
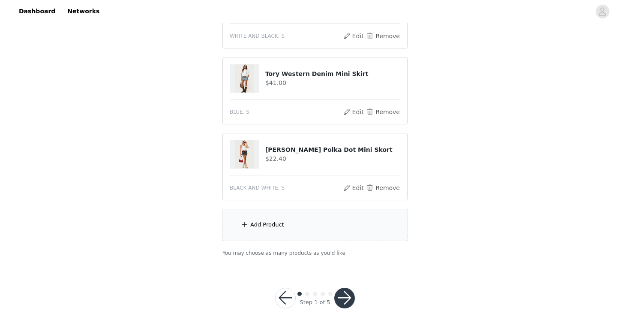
scroll to position [289, 0]
click at [277, 236] on div "Add Product" at bounding box center [315, 225] width 185 height 32
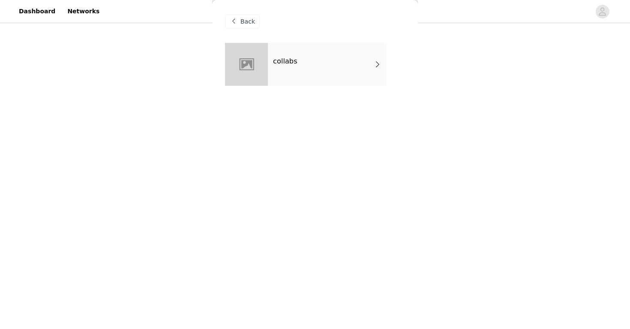
click at [306, 53] on div "collabs" at bounding box center [327, 64] width 119 height 43
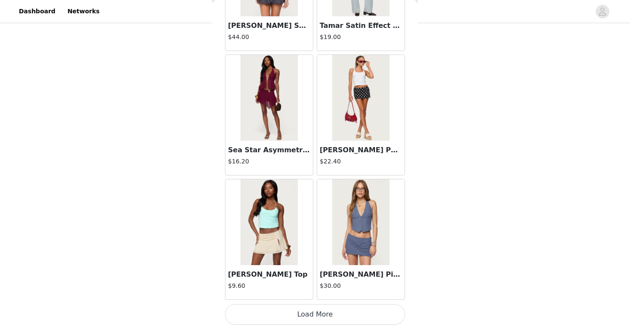
click at [314, 306] on button "Load More" at bounding box center [315, 314] width 180 height 21
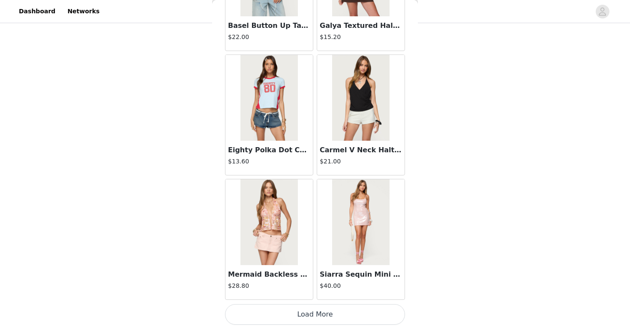
click at [311, 313] on button "Load More" at bounding box center [315, 314] width 180 height 21
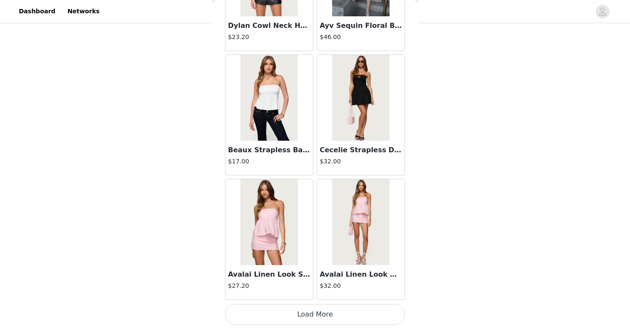
click at [310, 313] on button "Load More" at bounding box center [315, 314] width 180 height 21
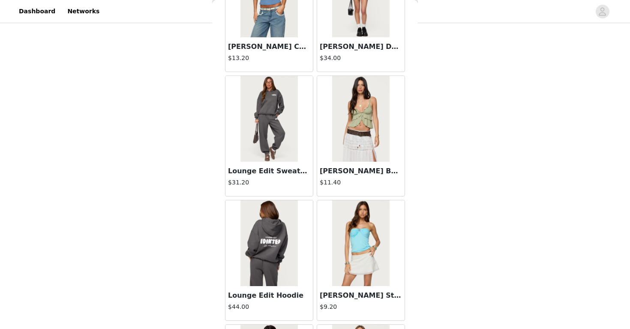
scroll to position [4614, 0]
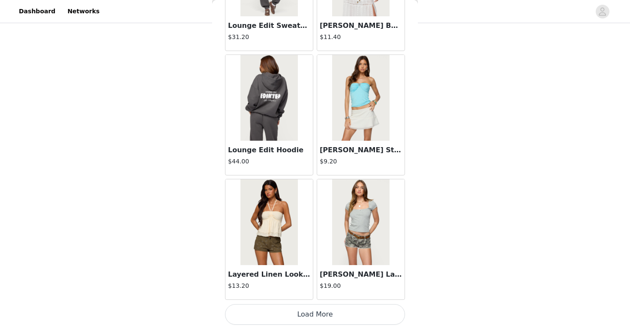
click at [316, 318] on button "Load More" at bounding box center [315, 314] width 180 height 21
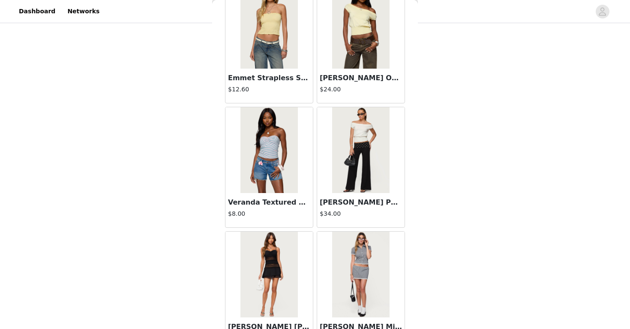
scroll to position [5733, 0]
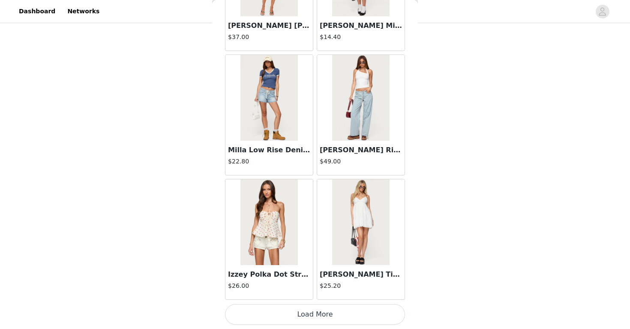
click at [314, 308] on button "Load More" at bounding box center [315, 314] width 180 height 21
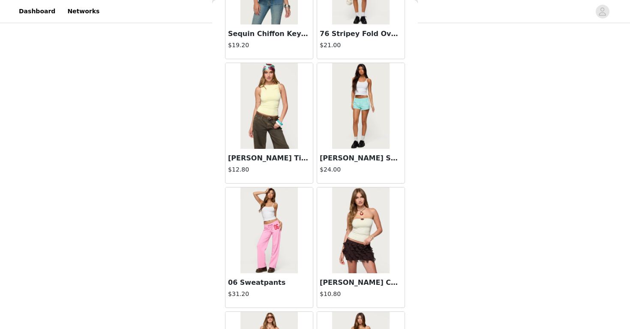
scroll to position [6726, 0]
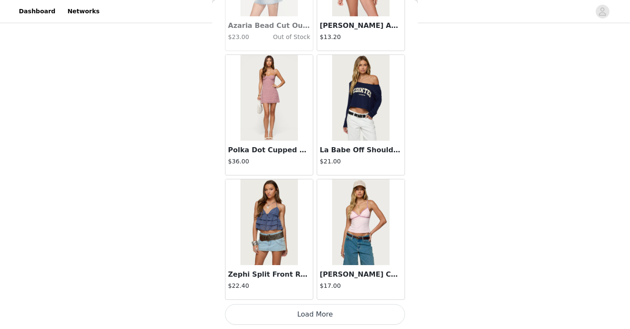
click at [311, 313] on button "Load More" at bounding box center [315, 314] width 180 height 21
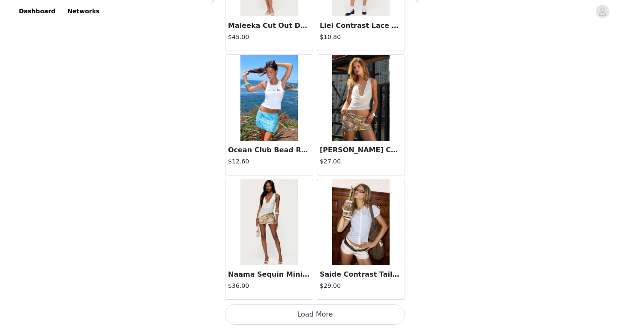
scroll to position [8445, 0]
click at [305, 311] on button "Load More" at bounding box center [315, 314] width 180 height 21
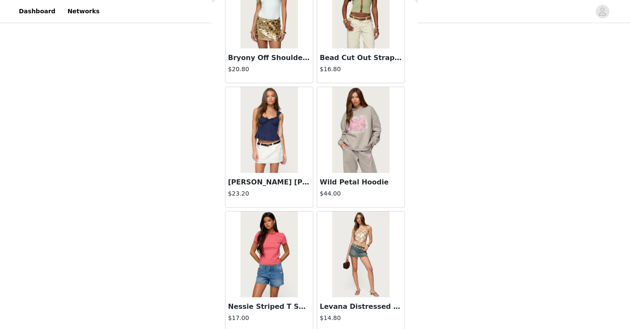
scroll to position [9285, 0]
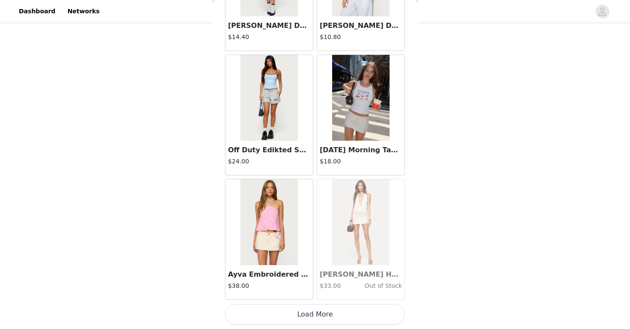
click at [311, 312] on button "Load More" at bounding box center [315, 314] width 180 height 21
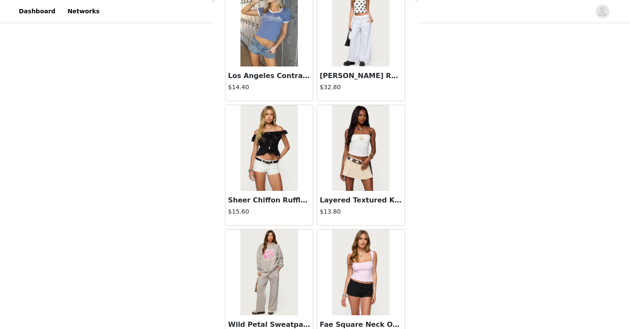
scroll to position [10645, 0]
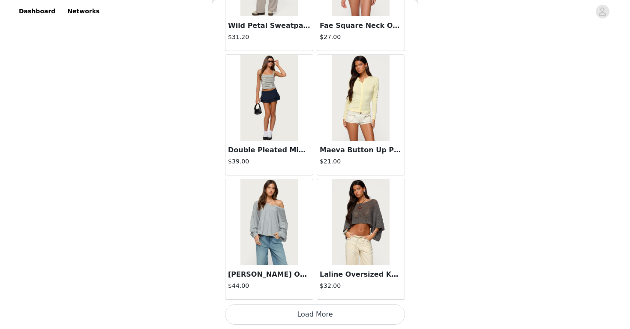
click at [307, 315] on button "Load More" at bounding box center [315, 314] width 180 height 21
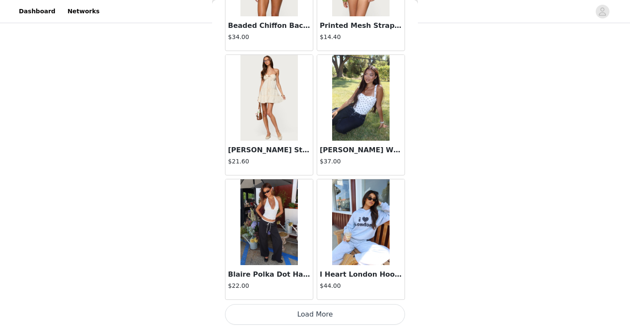
click at [309, 314] on button "Load More" at bounding box center [315, 314] width 180 height 21
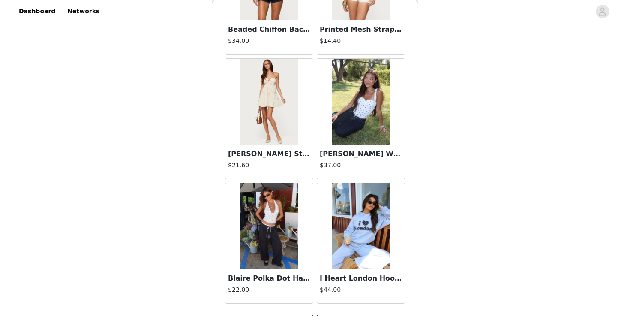
scroll to position [12173, 0]
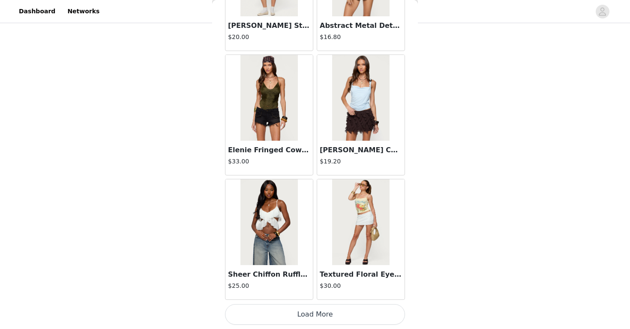
click at [306, 310] on button "Load More" at bounding box center [315, 314] width 180 height 21
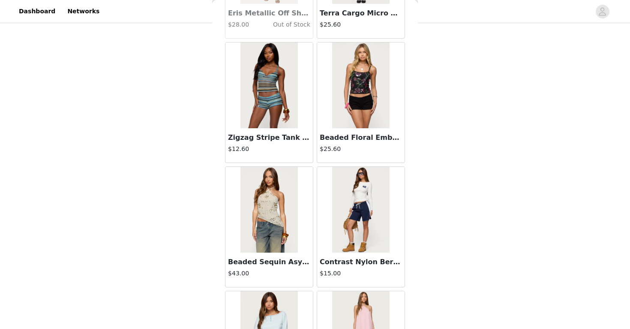
scroll to position [14055, 0]
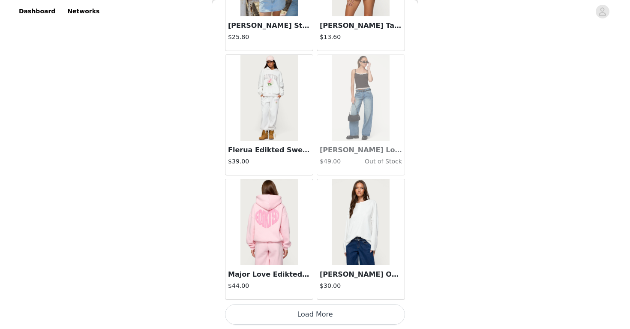
click at [306, 314] on button "Load More" at bounding box center [315, 314] width 180 height 21
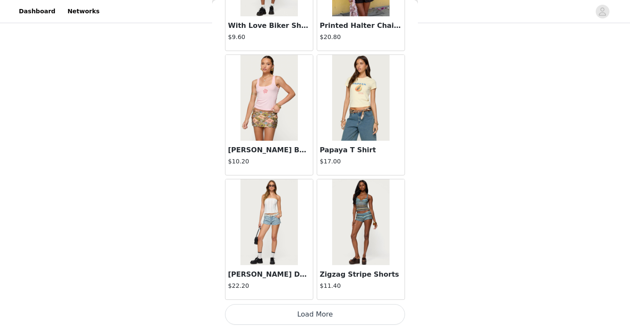
scroll to position [289, 0]
click at [319, 307] on button "Load More" at bounding box center [315, 314] width 180 height 21
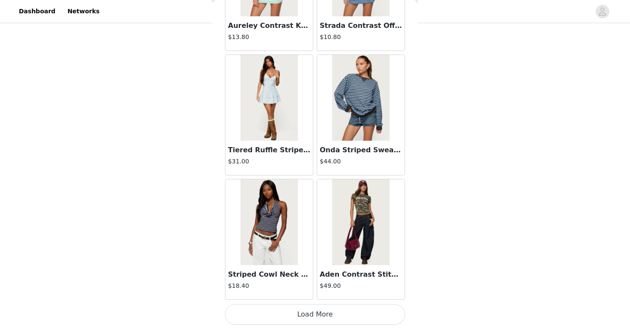
click at [322, 307] on button "Load More" at bounding box center [315, 314] width 180 height 21
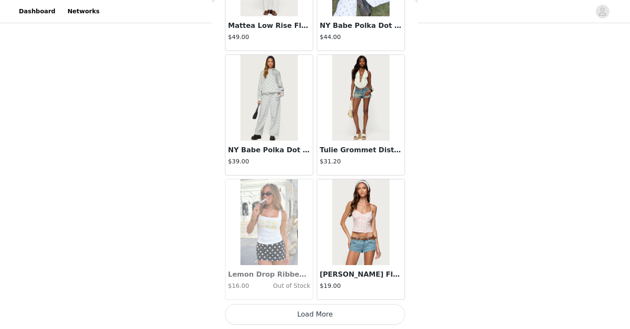
click at [317, 310] on button "Load More" at bounding box center [315, 314] width 180 height 21
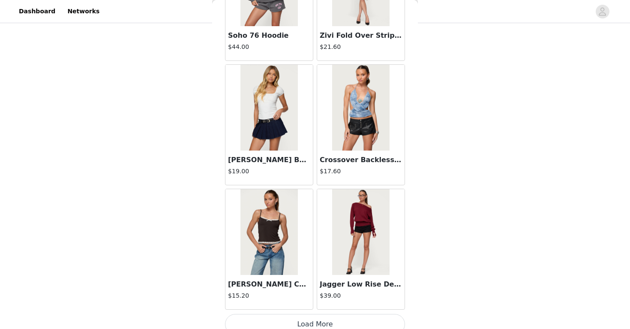
scroll to position [19630, 0]
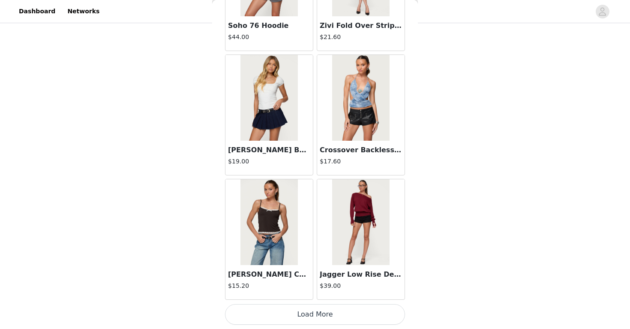
click at [326, 307] on button "Load More" at bounding box center [315, 314] width 180 height 21
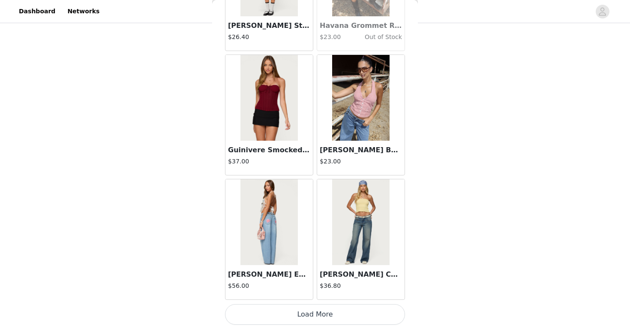
scroll to position [275, 0]
click at [334, 311] on button "Load More" at bounding box center [315, 314] width 180 height 21
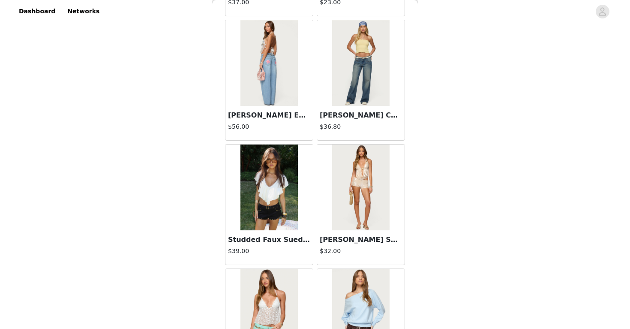
scroll to position [21045, 0]
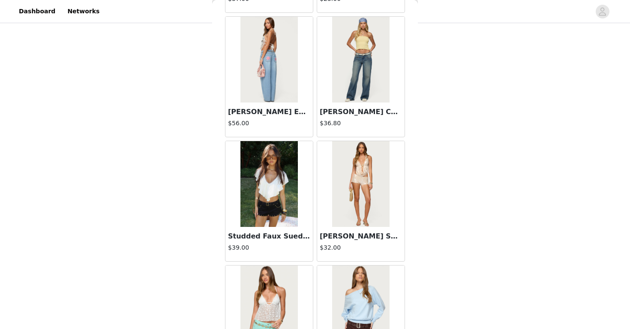
click at [273, 204] on img at bounding box center [269, 184] width 57 height 86
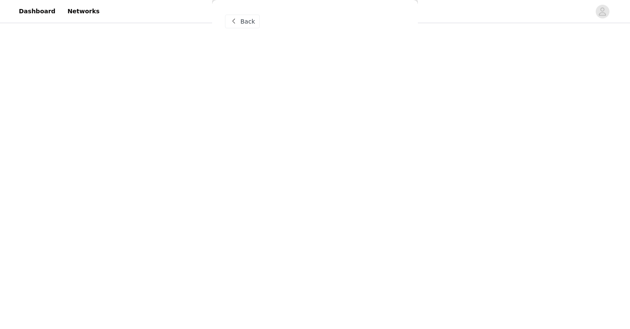
scroll to position [0, 0]
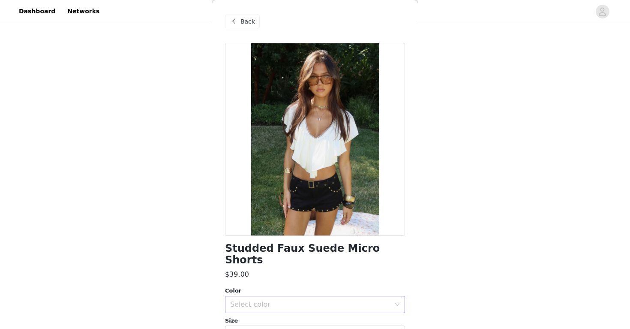
click at [262, 300] on div "Select color" at bounding box center [310, 304] width 160 height 9
click at [262, 312] on li "BLACK" at bounding box center [315, 311] width 180 height 14
click at [262, 329] on div "Select size" at bounding box center [310, 334] width 160 height 9
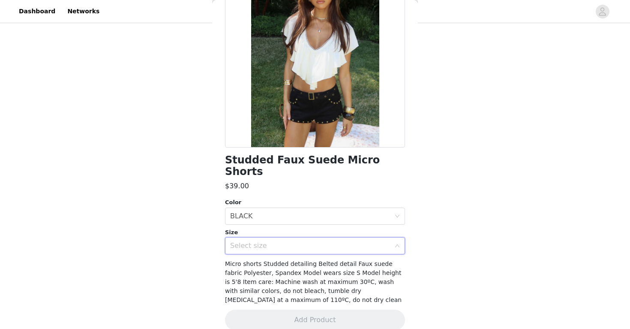
scroll to position [88, 0]
click at [272, 242] on div "Select size" at bounding box center [310, 246] width 160 height 9
click at [400, 244] on icon "icon: down" at bounding box center [397, 246] width 5 height 5
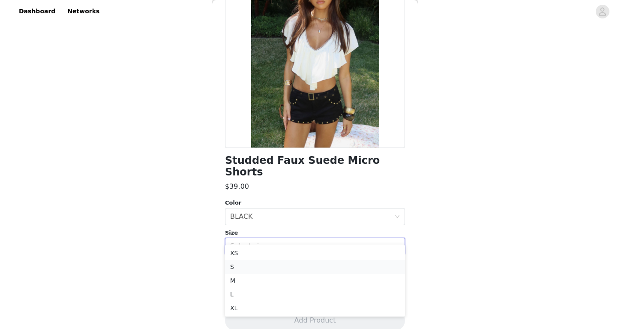
click at [290, 268] on li "S" at bounding box center [315, 267] width 180 height 14
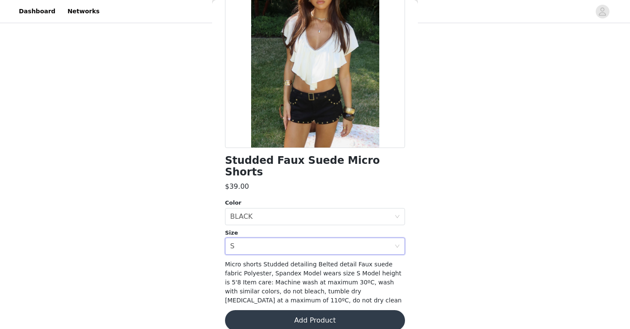
click at [287, 310] on button "Add Product" at bounding box center [315, 320] width 180 height 21
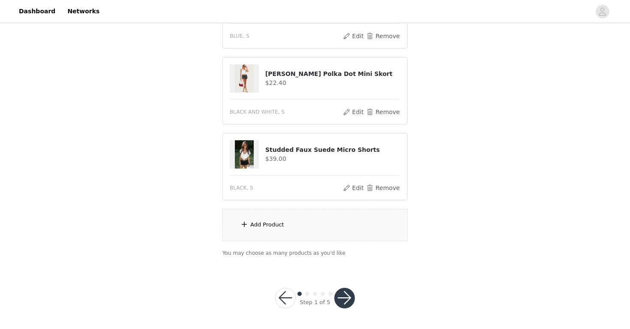
scroll to position [365, 0]
click at [342, 298] on button "button" at bounding box center [345, 298] width 21 height 21
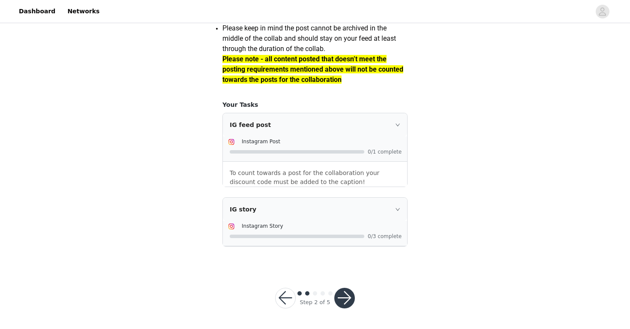
scroll to position [759, 0]
click at [345, 293] on button "button" at bounding box center [345, 298] width 21 height 21
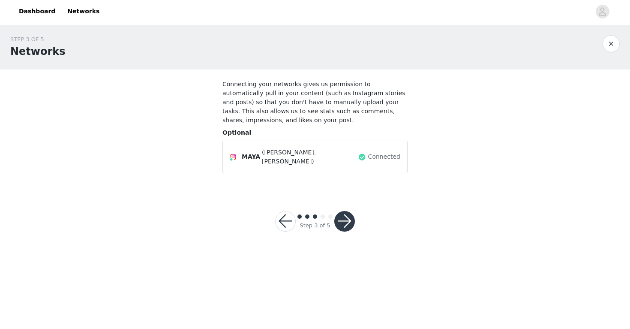
click at [344, 222] on button "button" at bounding box center [345, 221] width 21 height 21
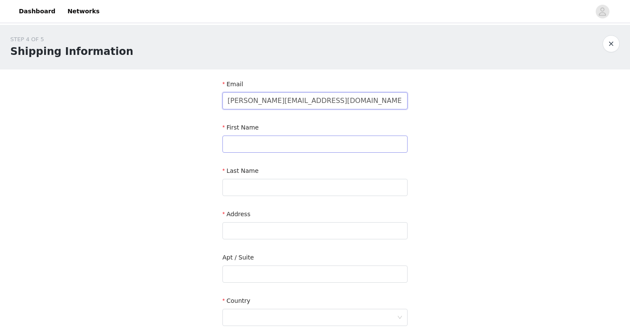
type input "[PERSON_NAME][EMAIL_ADDRESS][DOMAIN_NAME]"
type input "m"
type input "Maya"
type input "[PERSON_NAME]"
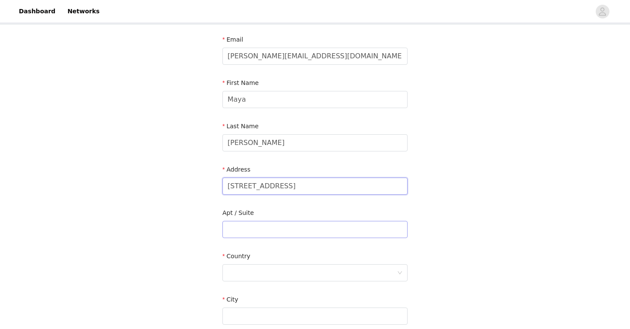
scroll to position [45, 0]
type input "[STREET_ADDRESS]"
click at [296, 229] on input "text" at bounding box center [315, 229] width 185 height 17
type input "[PERSON_NAME] Del Sol 402"
click at [299, 267] on div at bounding box center [312, 273] width 169 height 16
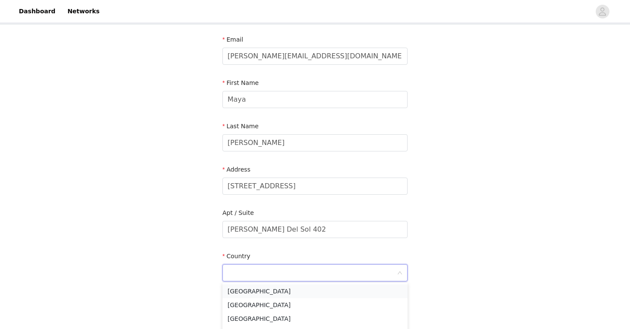
click at [292, 288] on li "[GEOGRAPHIC_DATA]" at bounding box center [315, 291] width 185 height 14
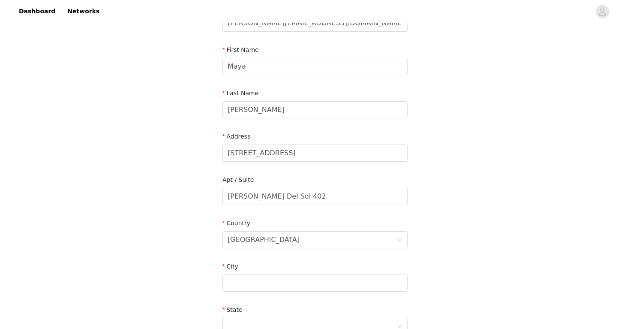
scroll to position [93, 0]
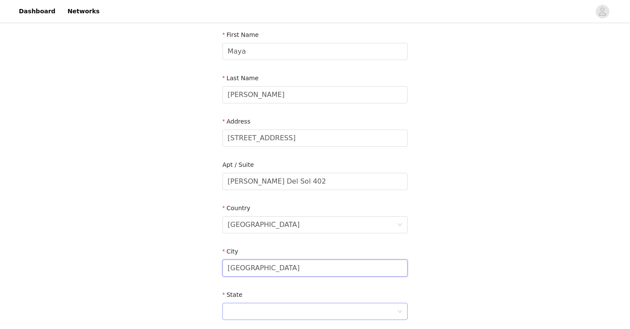
type input "[GEOGRAPHIC_DATA]"
click at [259, 303] on div at bounding box center [312, 311] width 169 height 16
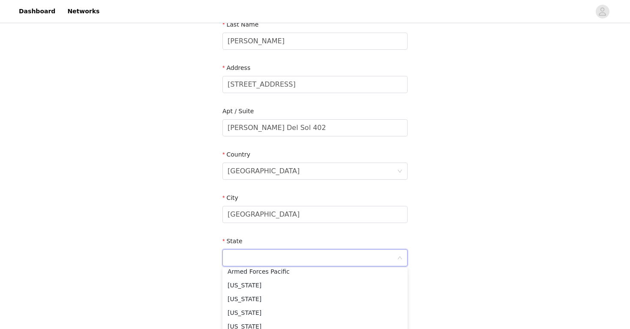
scroll to position [102, 0]
click at [257, 283] on li "[US_STATE]" at bounding box center [315, 284] width 185 height 14
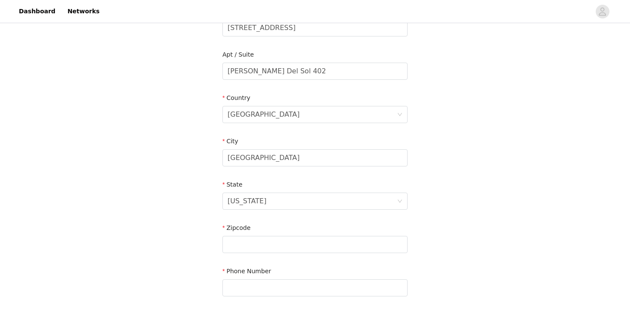
scroll to position [245, 0]
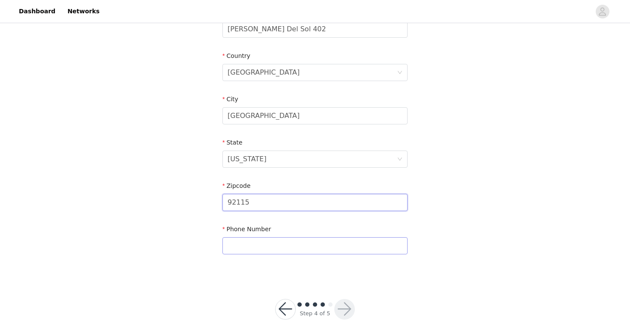
type input "92115"
type input "3107436342"
click at [341, 309] on button "button" at bounding box center [345, 309] width 21 height 21
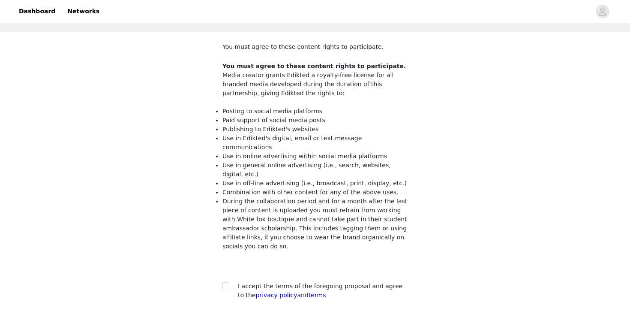
scroll to position [37, 0]
click at [226, 282] on input "checkbox" at bounding box center [226, 285] width 6 height 6
checkbox input "true"
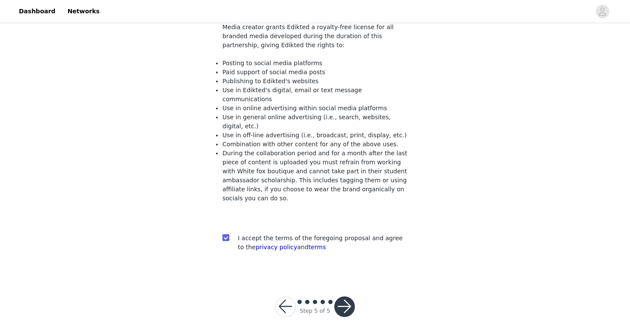
scroll to position [84, 0]
click at [347, 298] on button "button" at bounding box center [345, 307] width 21 height 21
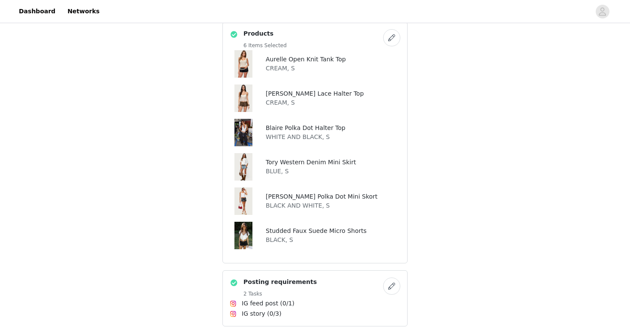
scroll to position [340, 0]
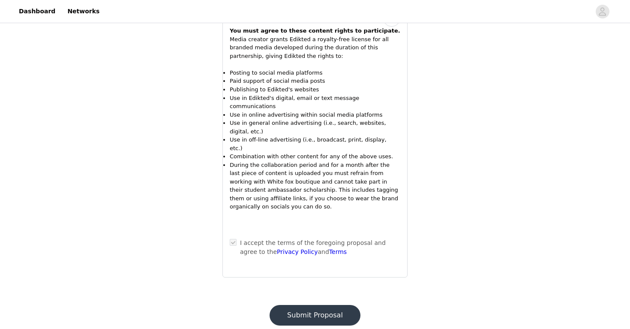
click at [331, 305] on button "Submit Proposal" at bounding box center [315, 315] width 91 height 21
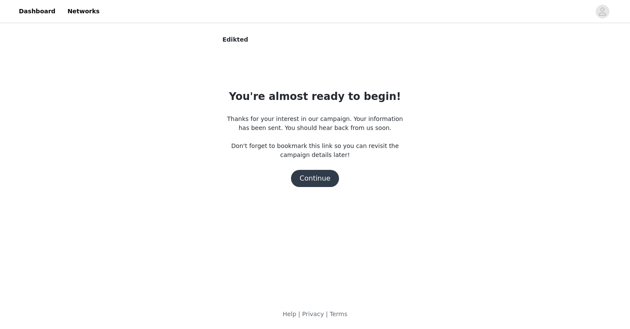
click at [320, 175] on button "Continue" at bounding box center [315, 178] width 48 height 17
